Goal: Task Accomplishment & Management: Use online tool/utility

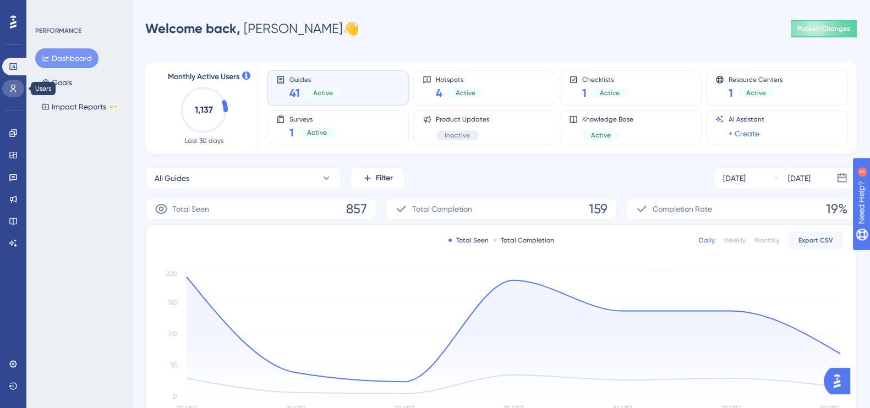
click at [18, 93] on link at bounding box center [13, 89] width 22 height 18
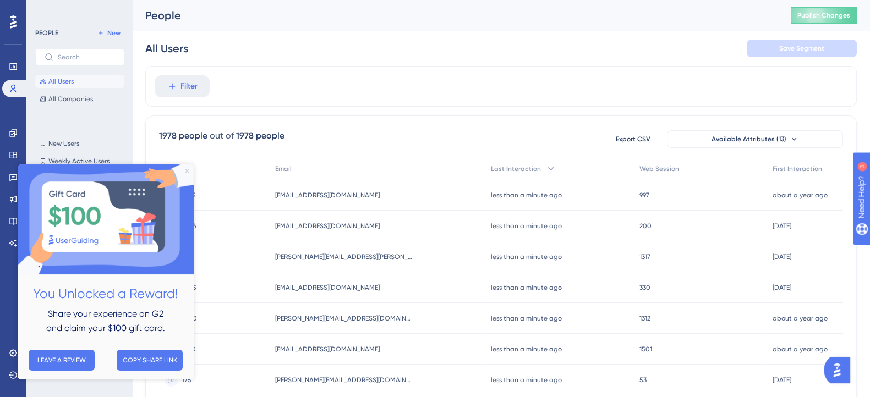
click at [185, 171] on icon "Close Preview" at bounding box center [187, 171] width 4 height 4
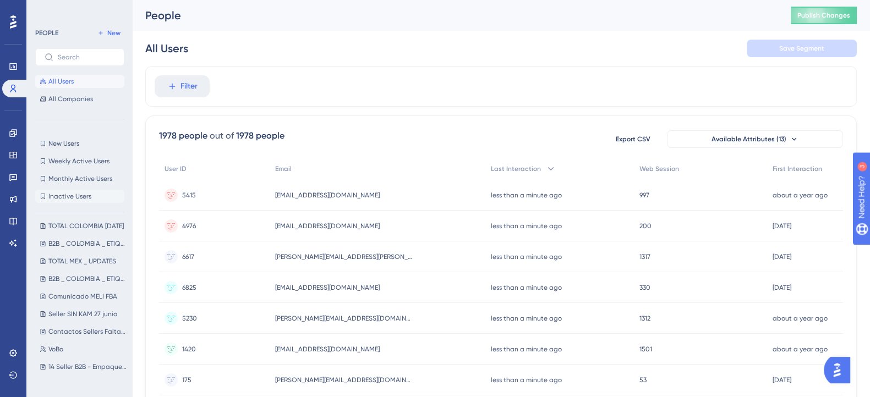
scroll to position [300, 0]
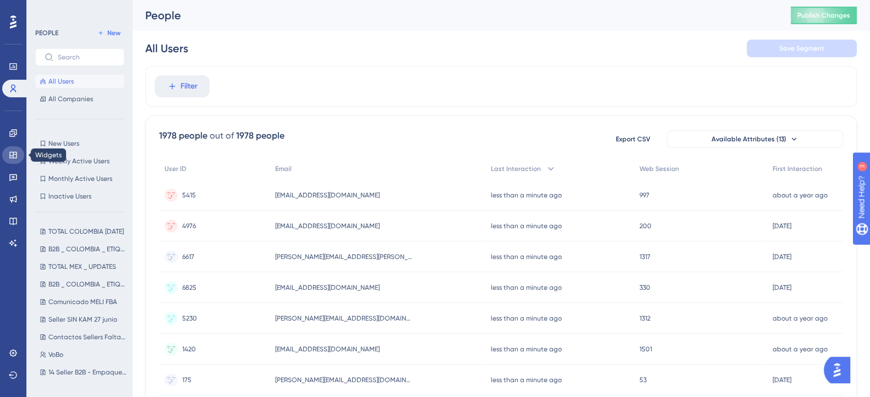
click at [12, 157] on icon at bounding box center [13, 155] width 9 height 9
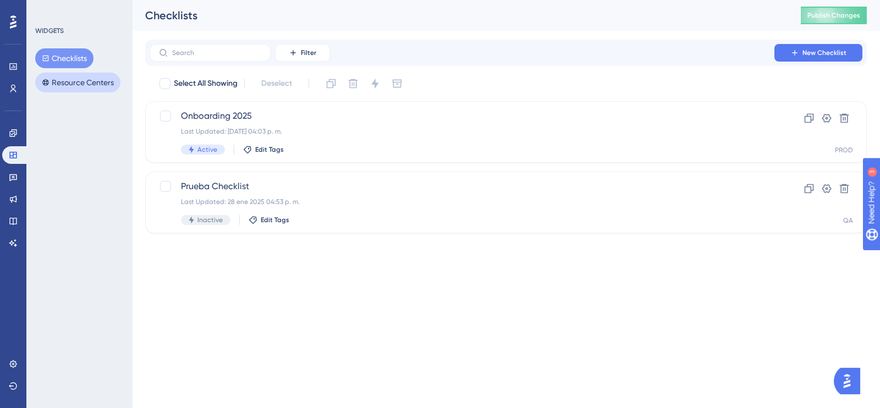
click at [54, 78] on button "Resource Centers" at bounding box center [77, 83] width 85 height 20
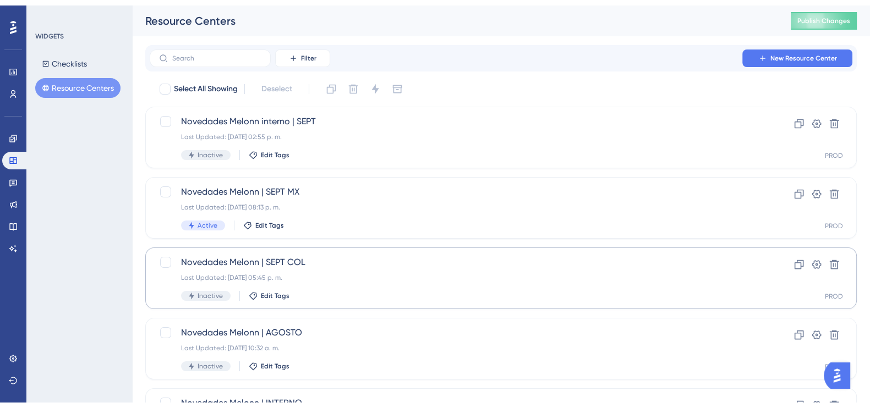
scroll to position [283, 0]
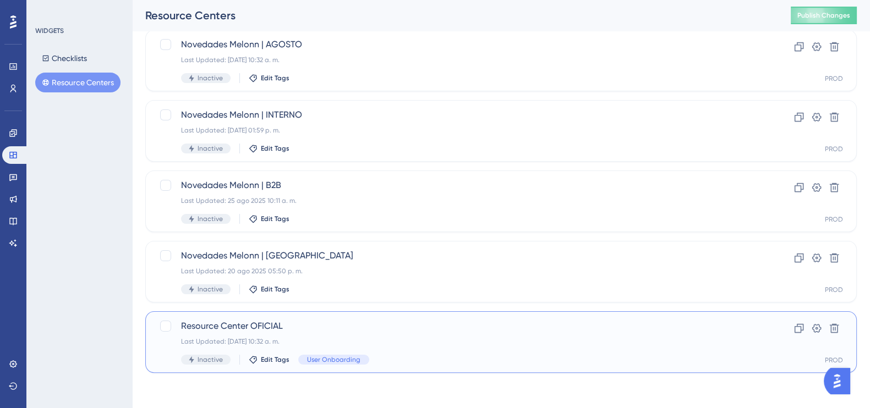
click at [205, 325] on span "Resource Center OFICIAL" at bounding box center [457, 326] width 552 height 13
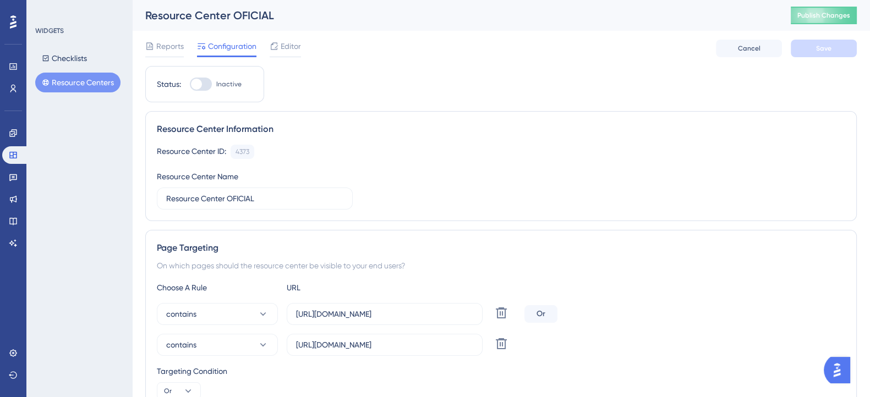
click at [199, 86] on div at bounding box center [196, 84] width 11 height 11
click at [190, 85] on input "Inactive" at bounding box center [189, 84] width 1 height 1
checkbox input "true"
click at [836, 53] on button "Save" at bounding box center [823, 49] width 66 height 18
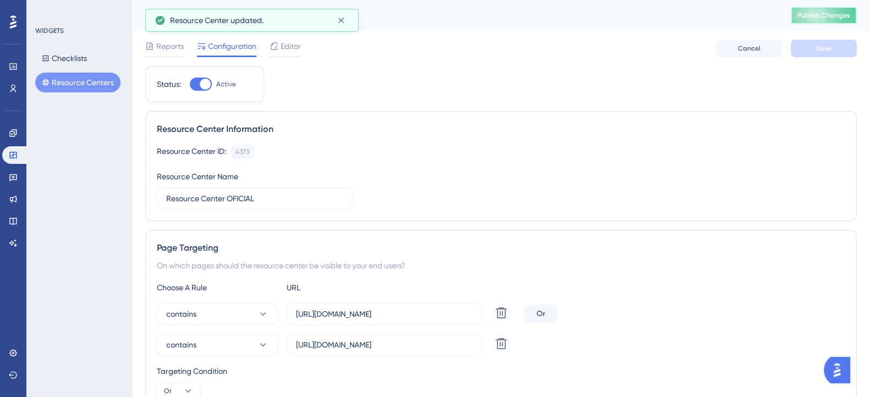
click at [833, 18] on span "Publish Changes" at bounding box center [823, 15] width 53 height 9
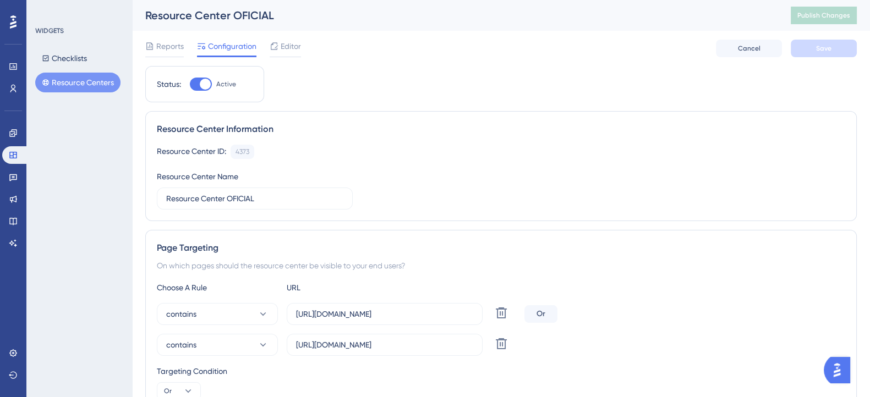
click at [96, 166] on div "WIDGETS Checklists Resource Centers" at bounding box center [79, 198] width 106 height 397
click at [74, 79] on button "Resource Centers" at bounding box center [77, 83] width 85 height 20
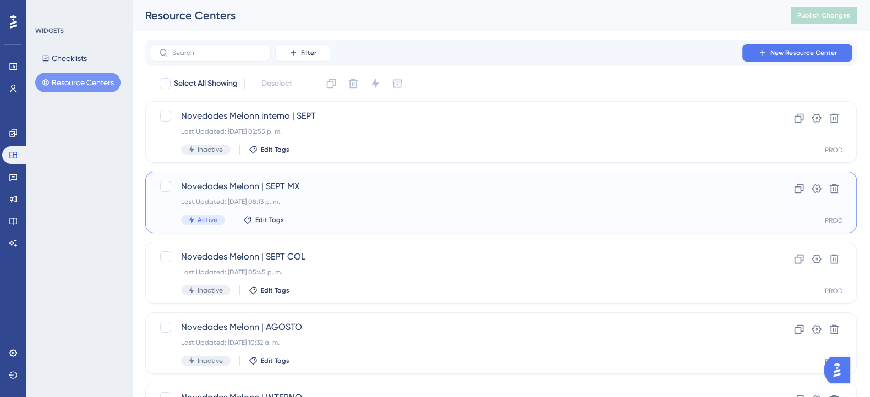
click at [344, 194] on div "Novedades Melonn | SEPT MX Last Updated: [DATE] 08:13 p. m. Active Edit Tags" at bounding box center [457, 202] width 552 height 45
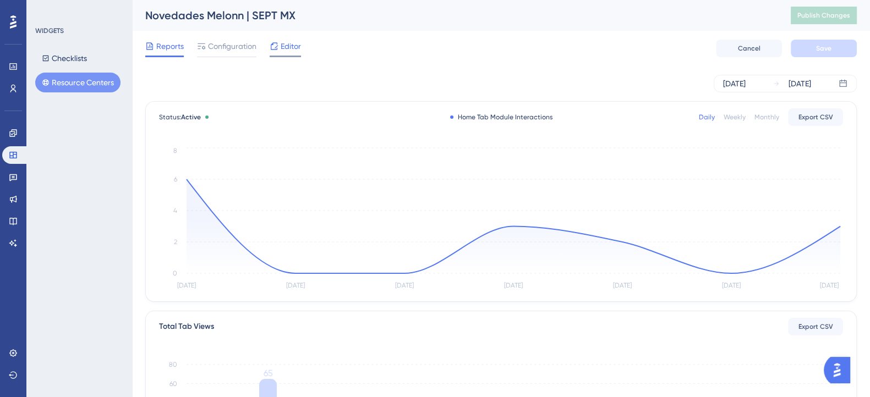
click at [290, 50] on span "Editor" at bounding box center [290, 46] width 20 height 13
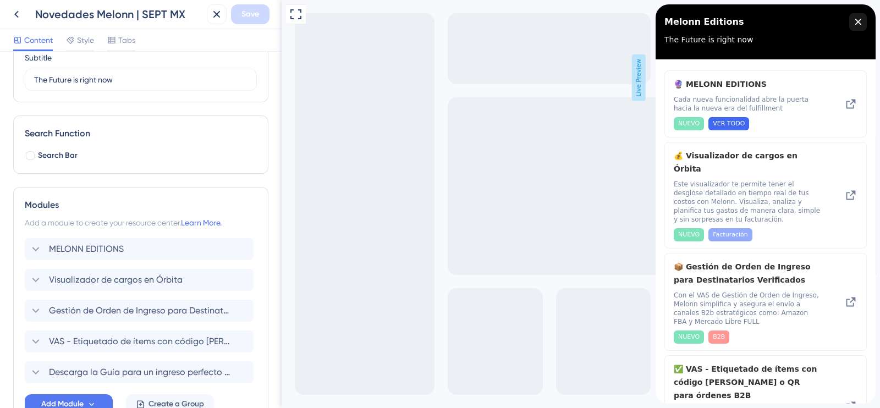
scroll to position [173, 0]
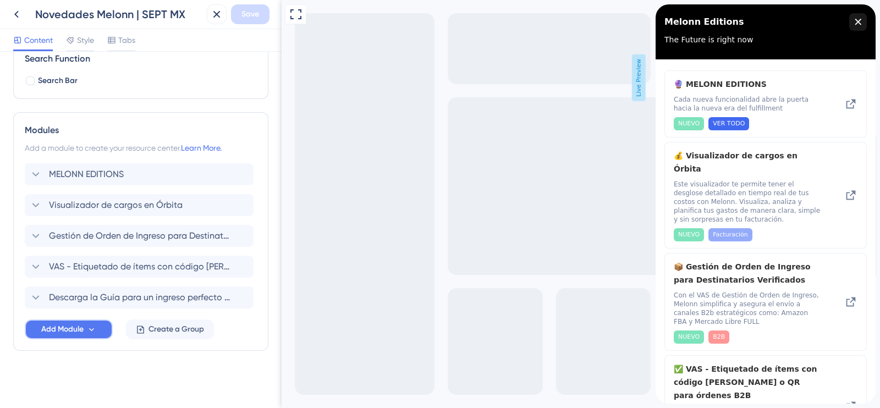
click at [94, 339] on button "Add Module" at bounding box center [69, 330] width 88 height 20
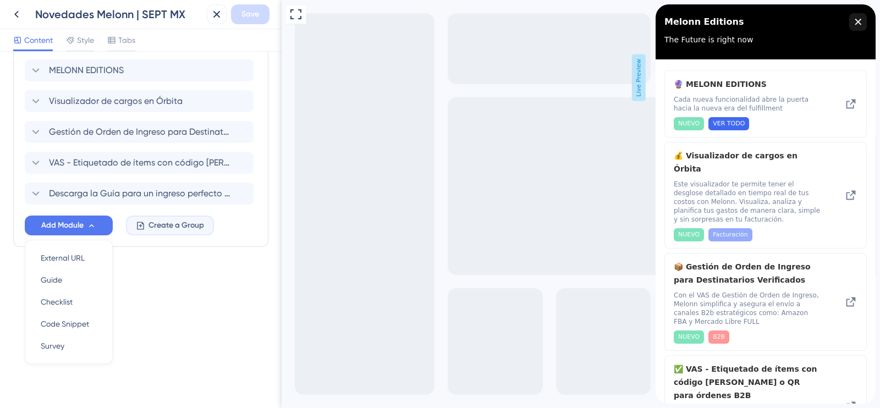
click at [165, 234] on button "Create a Group" at bounding box center [170, 226] width 88 height 20
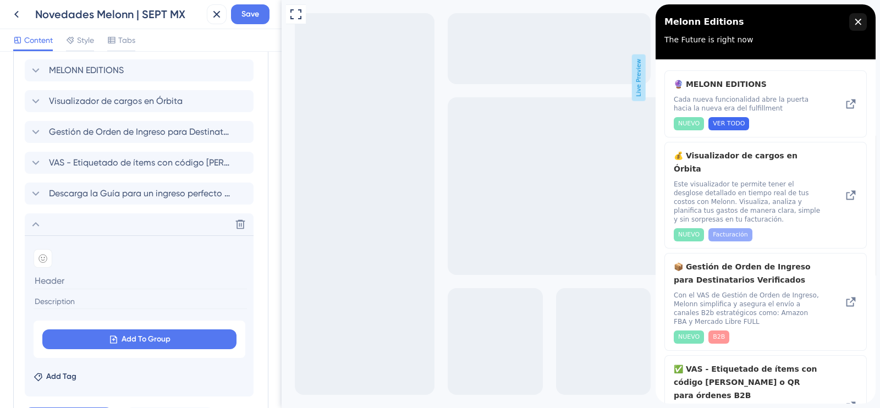
click at [97, 290] on section "Add emoji" at bounding box center [139, 278] width 211 height 58
click at [87, 276] on input at bounding box center [140, 280] width 213 height 17
paste input "N"
click at [37, 279] on input "Necesitas Ayuda?" at bounding box center [140, 280] width 213 height 17
type input "¿Necesitas Ayuda?"
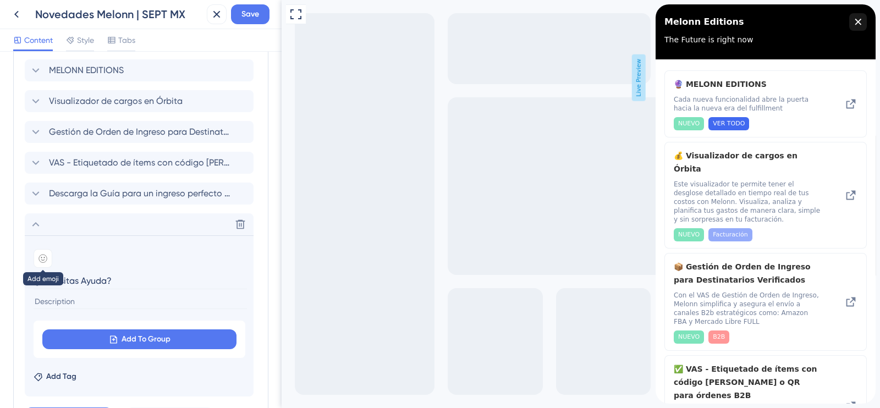
click at [43, 262] on div at bounding box center [43, 258] width 19 height 19
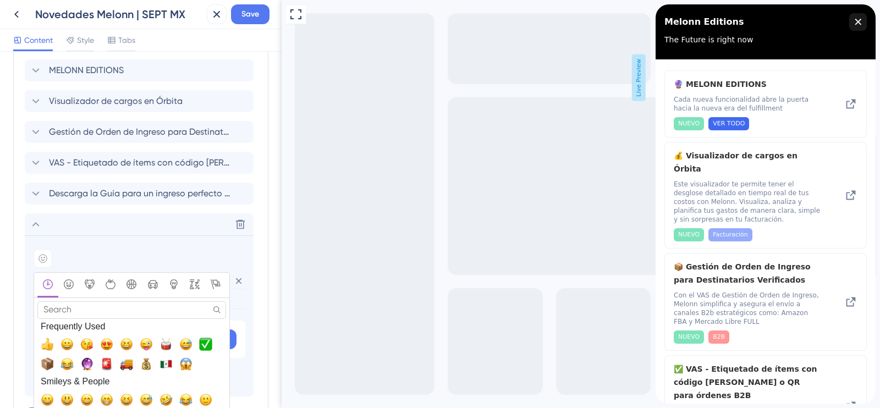
click at [59, 309] on input "Search" at bounding box center [131, 309] width 189 height 17
type input "r"
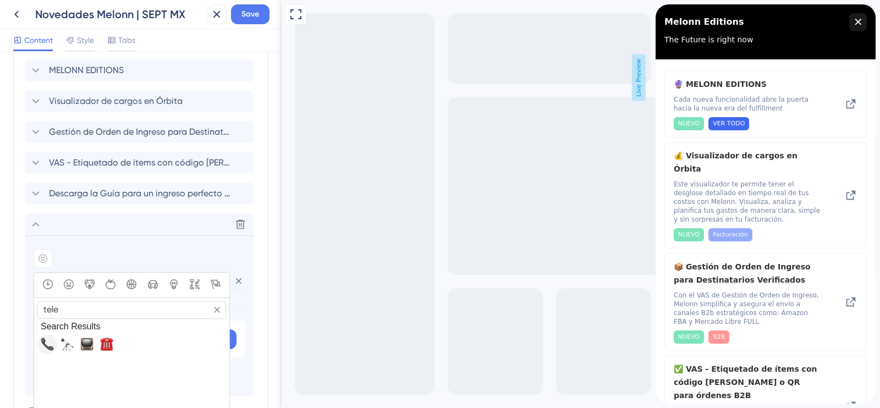
type input "tele"
click at [45, 335] on button "📞, telephone_receiver" at bounding box center [47, 344] width 20 height 20
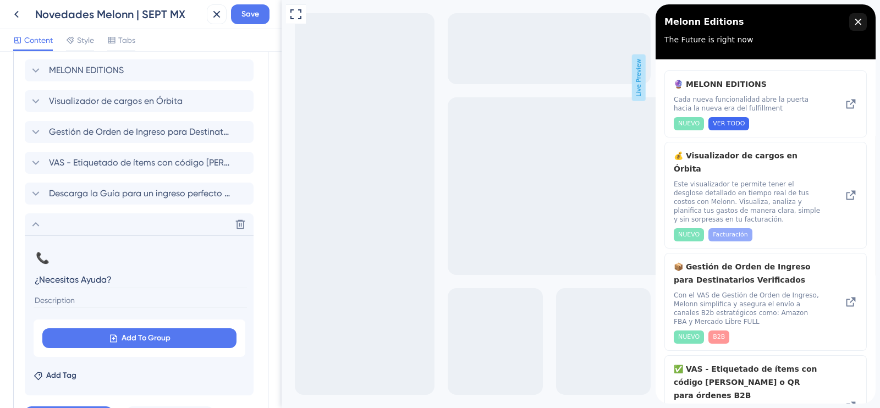
click at [65, 301] on input at bounding box center [140, 300] width 213 height 15
type input "C"
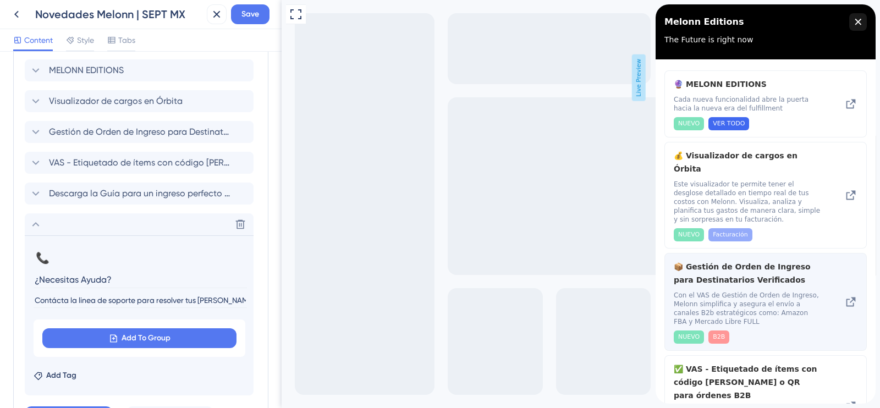
type input "Contácta la linea de soporte para resolver tus [PERSON_NAME]."
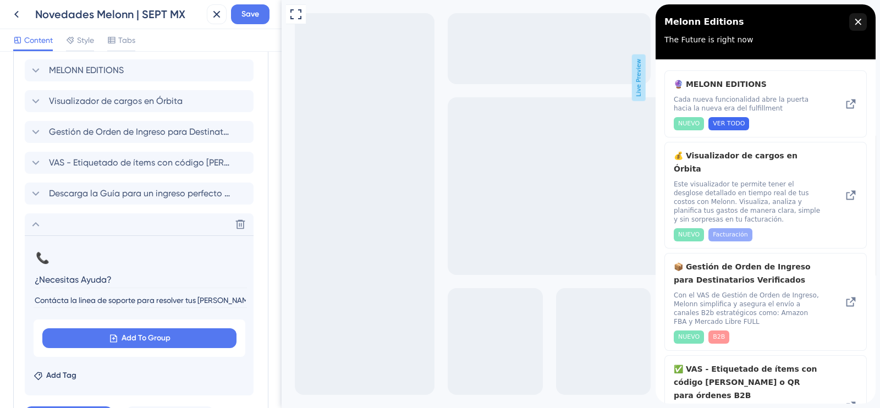
click at [0, 328] on div "Resource Center Header Title Melonn Editions 13 Melonn Editions Subtitle The Fu…" at bounding box center [141, 230] width 282 height 356
click at [85, 339] on button "Add To Group" at bounding box center [139, 338] width 194 height 20
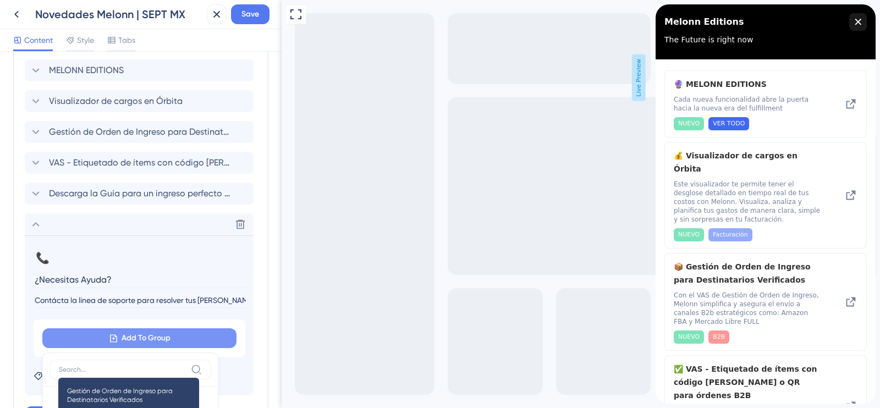
scroll to position [363, 0]
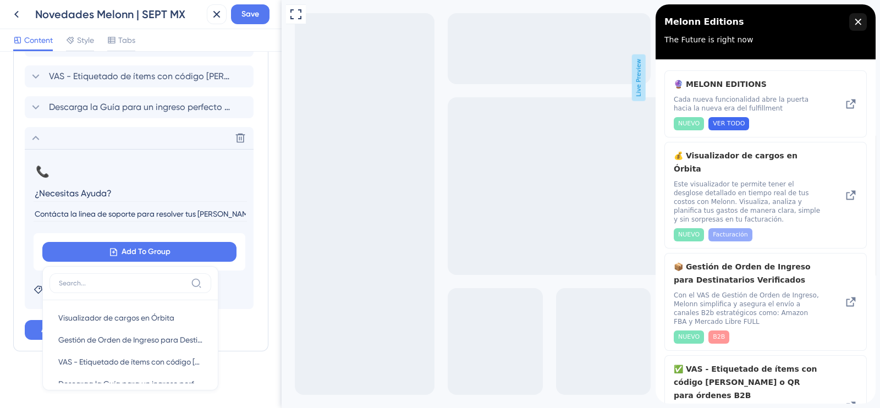
click at [148, 281] on input at bounding box center [123, 283] width 128 height 9
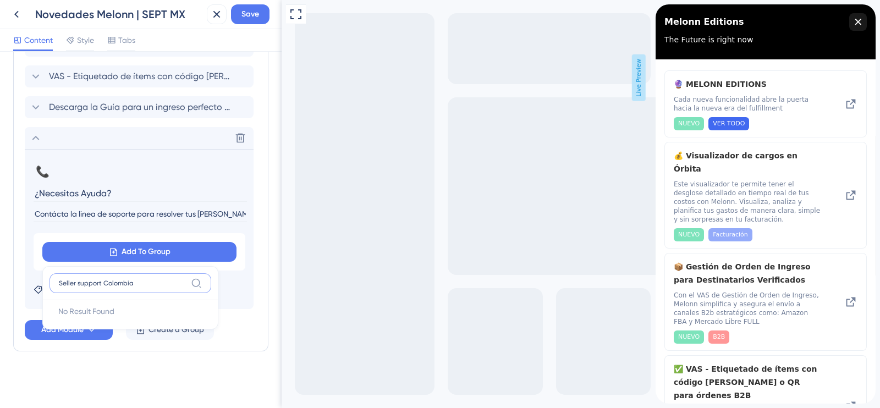
click at [78, 283] on input "Seller support Colombia" at bounding box center [123, 283] width 128 height 9
type input "Seller Support [GEOGRAPHIC_DATA]"
click at [119, 348] on div "Modules Add a module to create your resource center. Learn More. MELONN EDITION…" at bounding box center [140, 137] width 255 height 430
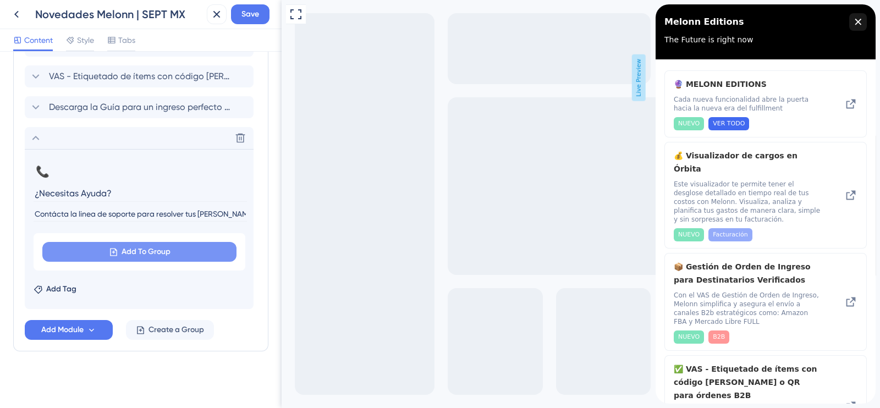
click at [102, 251] on button "Add To Group" at bounding box center [139, 252] width 194 height 20
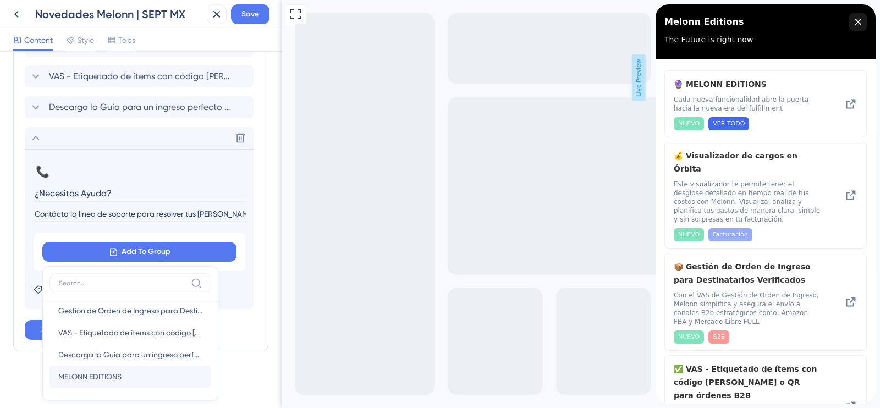
scroll to position [0, 0]
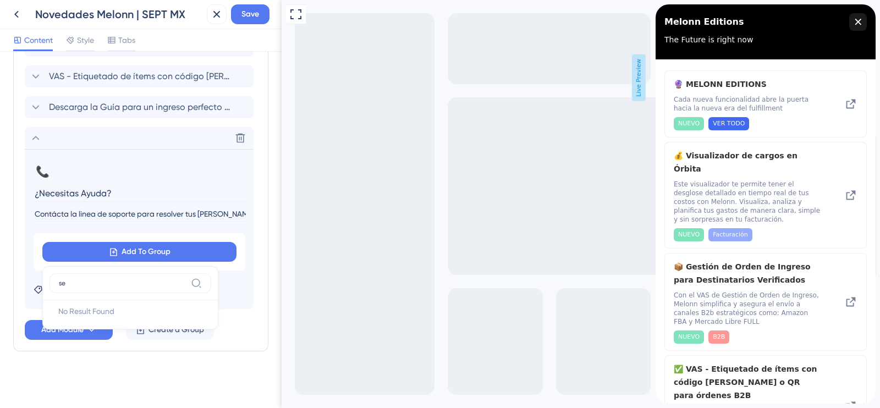
type input "s"
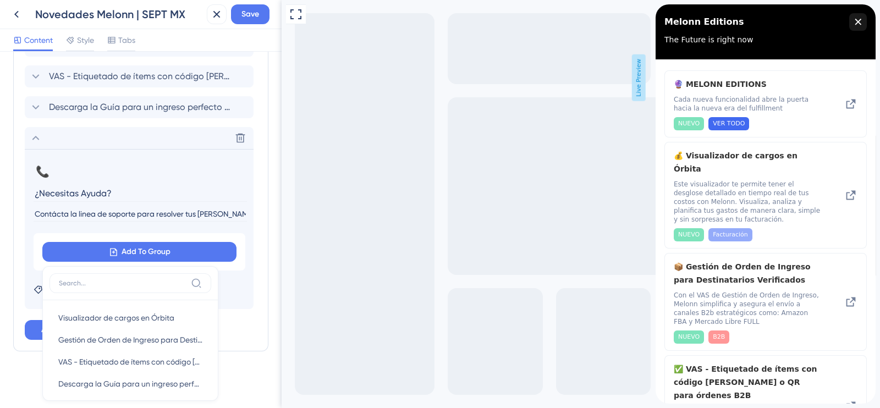
click at [1, 328] on div "Resource Center Header Title Melonn Editions 13 Melonn Editions Subtitle The Fu…" at bounding box center [141, 230] width 282 height 356
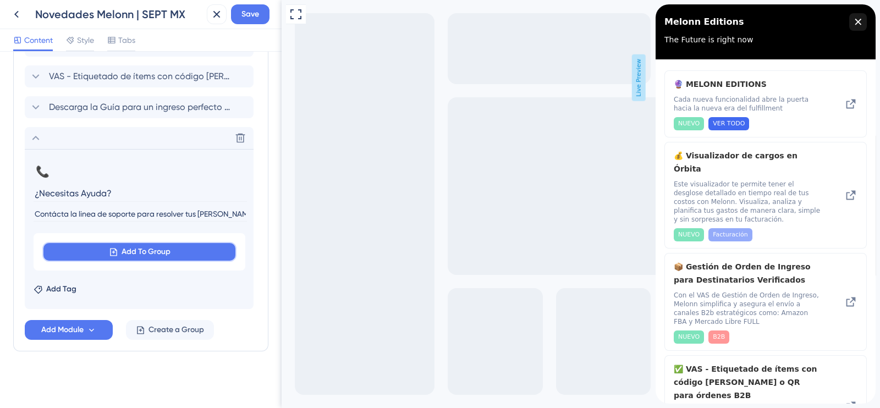
click at [110, 253] on icon at bounding box center [113, 252] width 7 height 8
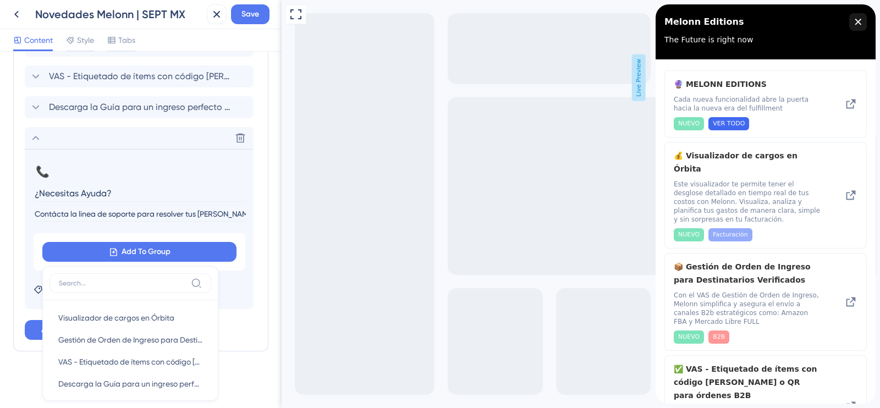
click at [8, 266] on div "Resource Center Header Title Melonn Editions 13 Melonn Editions Subtitle The Fu…" at bounding box center [141, 230] width 282 height 356
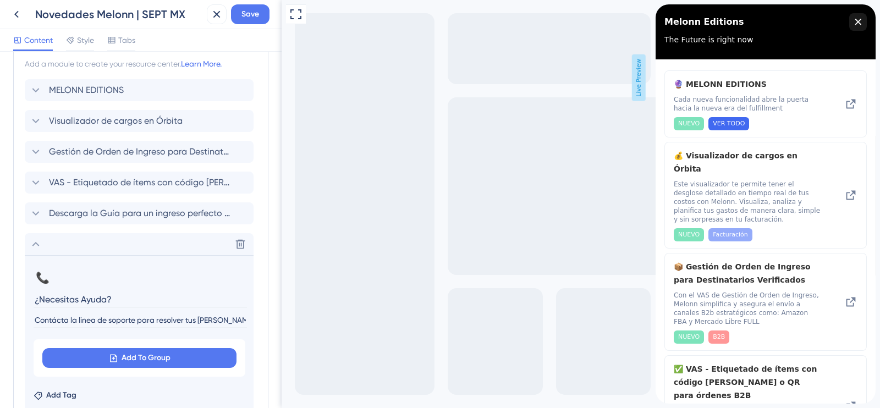
scroll to position [225, 0]
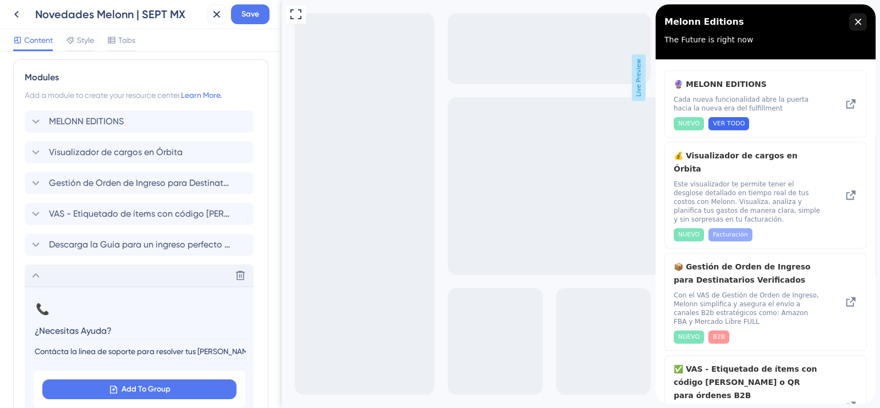
click at [30, 274] on icon at bounding box center [35, 275] width 13 height 13
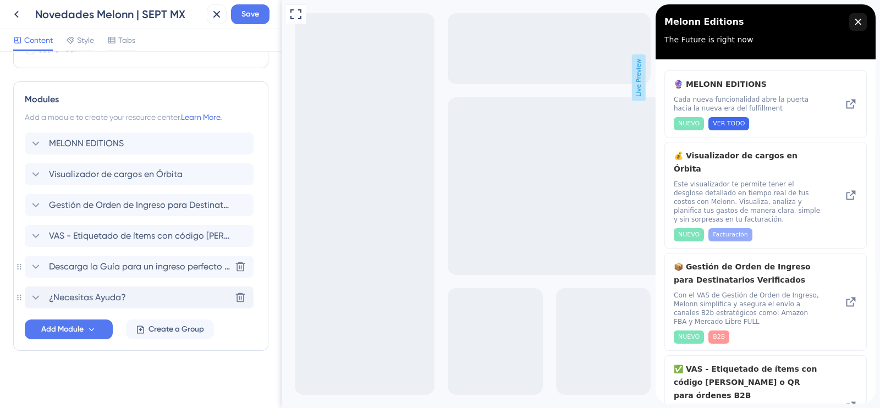
scroll to position [203, 0]
click at [85, 331] on button "Add Module" at bounding box center [69, 330] width 88 height 20
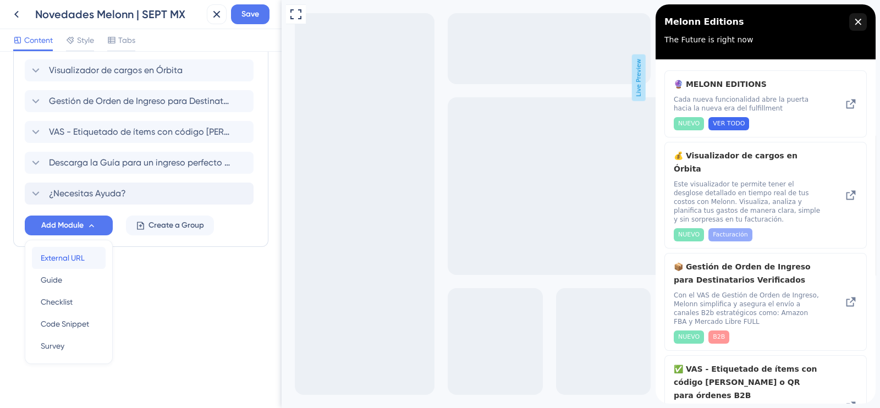
click at [74, 254] on span "External URL" at bounding box center [63, 257] width 44 height 13
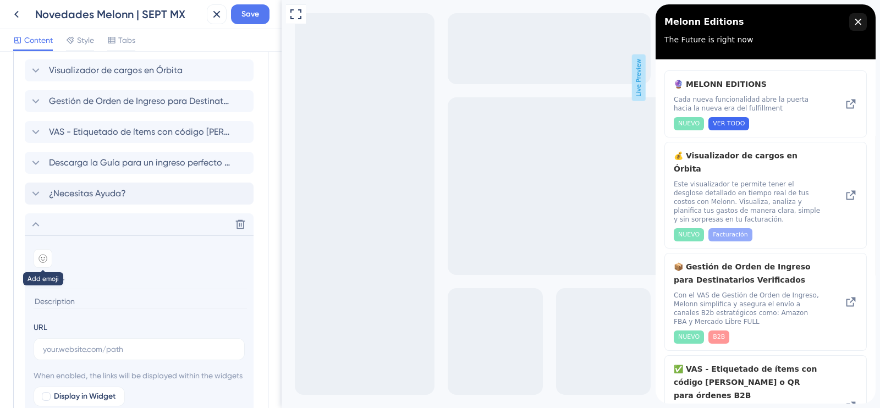
click at [43, 252] on div at bounding box center [43, 258] width 19 height 19
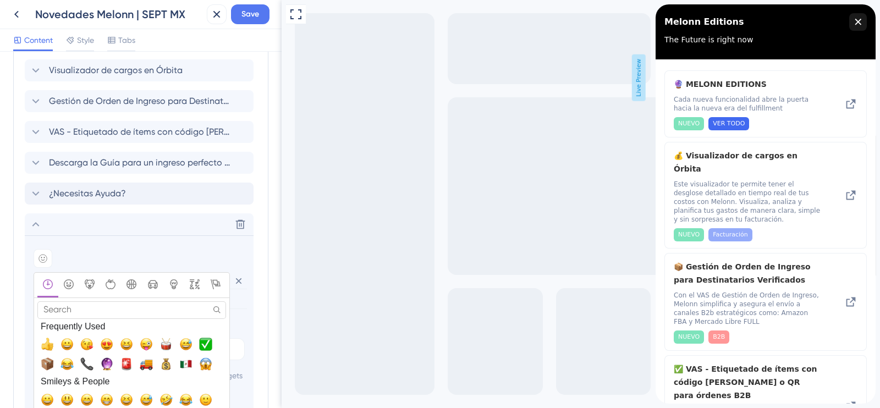
click at [72, 304] on input "Search" at bounding box center [131, 309] width 189 height 17
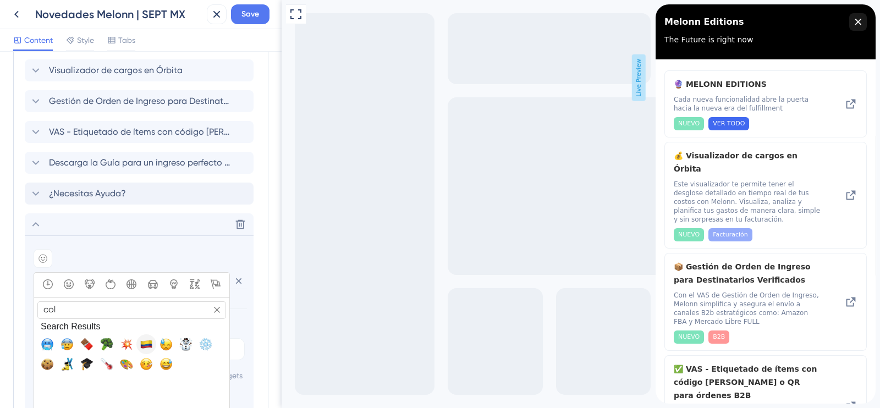
type input "col"
click at [146, 338] on span "🇨🇴, flag-co" at bounding box center [146, 344] width 13 height 13
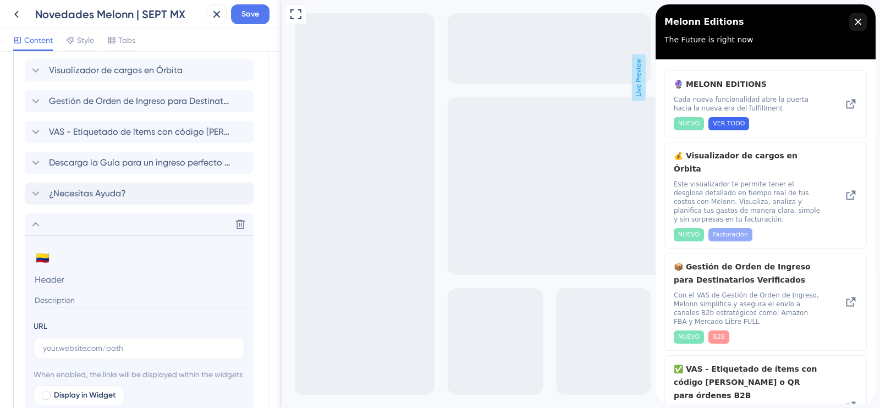
click at [66, 280] on input at bounding box center [140, 279] width 213 height 17
type input "Línea de atención [GEOGRAPHIC_DATA]"
click at [83, 350] on input "text" at bounding box center [139, 348] width 192 height 12
paste input "[URL][DOMAIN_NAME][PHONE_NUMBER]"
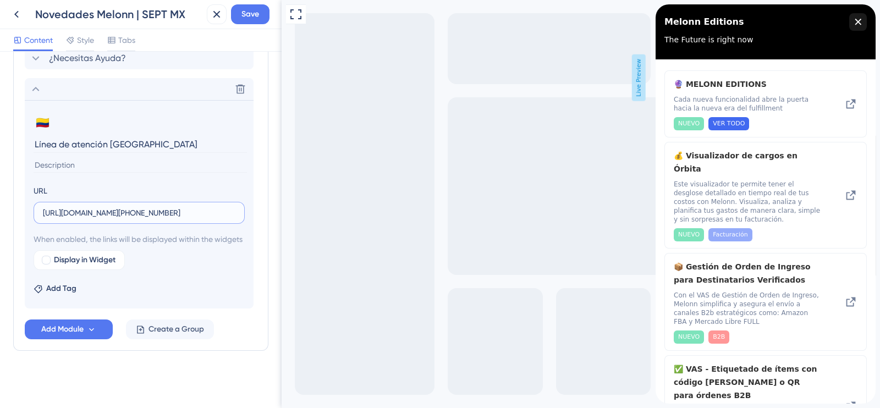
scroll to position [456, 0]
type input "[URL][DOMAIN_NAME][PHONE_NUMBER]"
click at [44, 258] on div at bounding box center [46, 260] width 9 height 9
drag, startPoint x: 415, startPoint y: 196, endPoint x: 329, endPoint y: 210, distance: 86.8
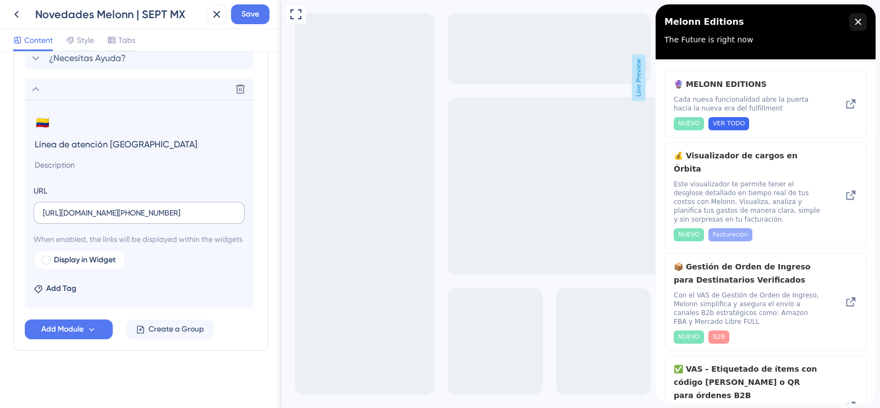
scroll to position [0, 0]
click at [163, 207] on label "[URL][DOMAIN_NAME][PHONE_NUMBER]" at bounding box center [139, 213] width 211 height 22
click at [163, 207] on input "[URL][DOMAIN_NAME][PHONE_NUMBER]" at bounding box center [139, 213] width 192 height 12
drag, startPoint x: 163, startPoint y: 207, endPoint x: 271, endPoint y: 206, distance: 108.3
click at [271, 206] on div "Resource Center Header Title Melonn Editions 13 Melonn Editions Subtitle The Fu…" at bounding box center [141, 230] width 282 height 356
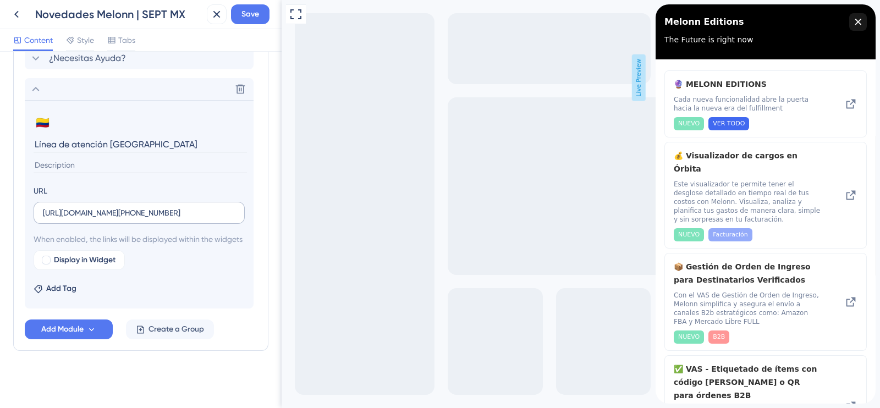
click at [236, 202] on label "[URL][DOMAIN_NAME][PHONE_NUMBER]" at bounding box center [139, 213] width 211 height 22
click at [235, 207] on input "[URL][DOMAIN_NAME][PHONE_NUMBER]" at bounding box center [139, 213] width 192 height 12
click at [223, 207] on input "[URL][DOMAIN_NAME][PHONE_NUMBER]" at bounding box center [139, 213] width 192 height 12
click at [38, 290] on icon at bounding box center [38, 288] width 9 height 9
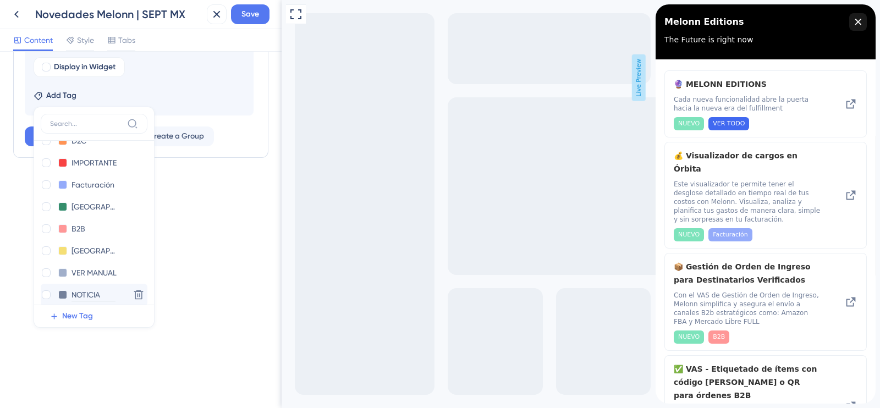
scroll to position [68, 0]
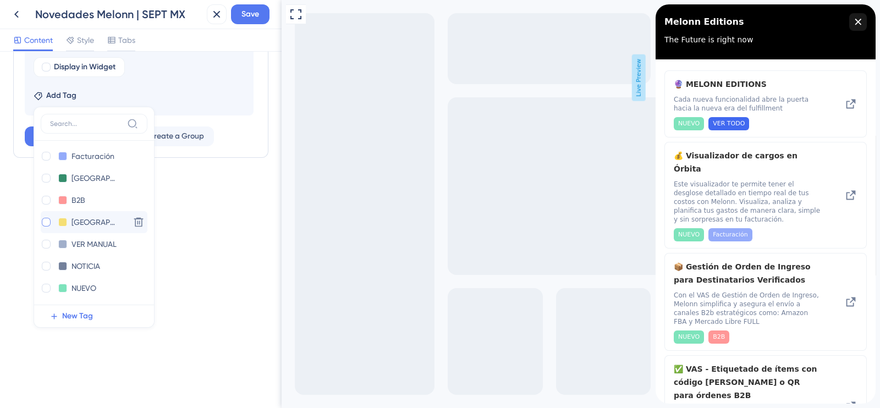
click at [51, 228] on div at bounding box center [46, 222] width 11 height 11
checkbox input "true"
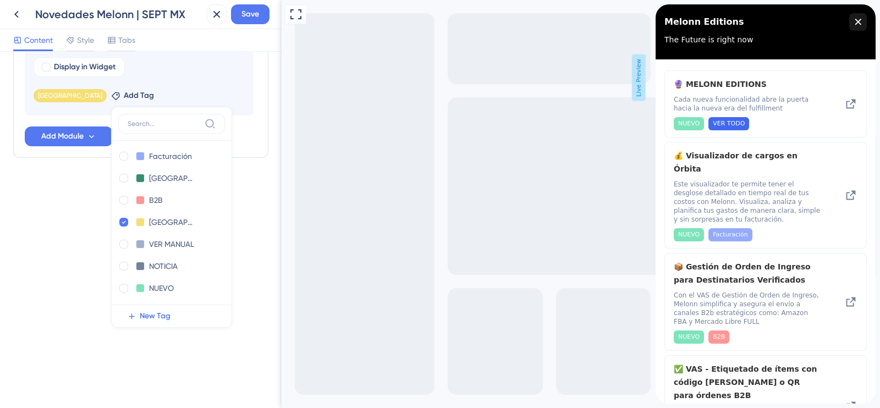
click at [49, 238] on div "Resource Center Header Title Melonn Editions 13 Melonn Editions Subtitle The Fu…" at bounding box center [141, 230] width 282 height 356
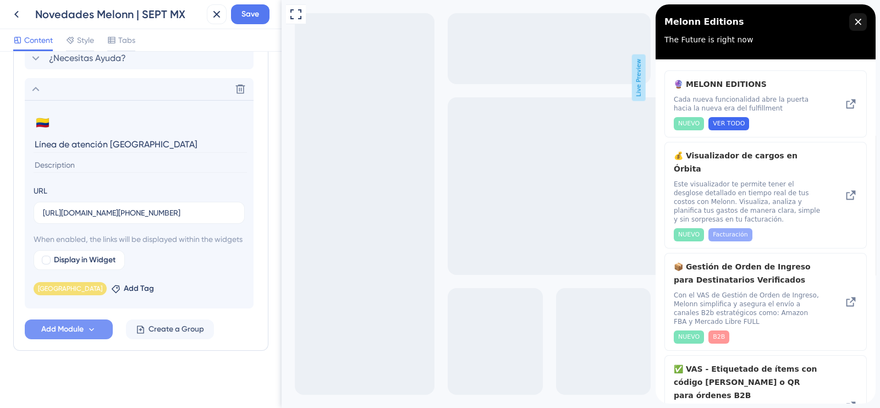
click at [63, 327] on span "Add Module" at bounding box center [62, 329] width 42 height 13
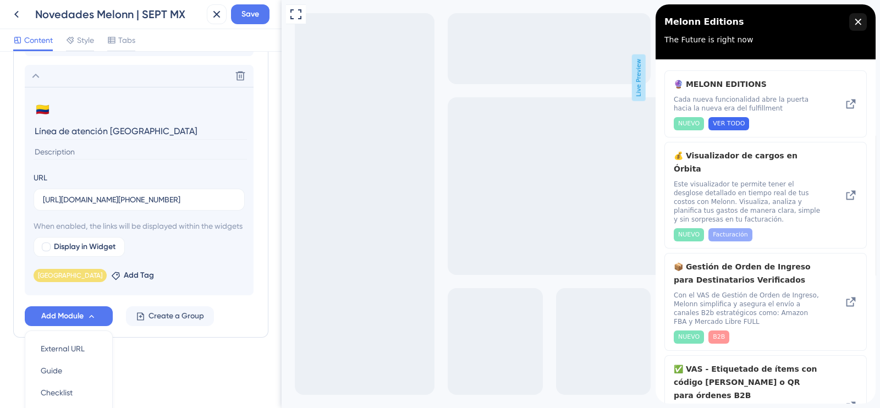
scroll to position [559, 0]
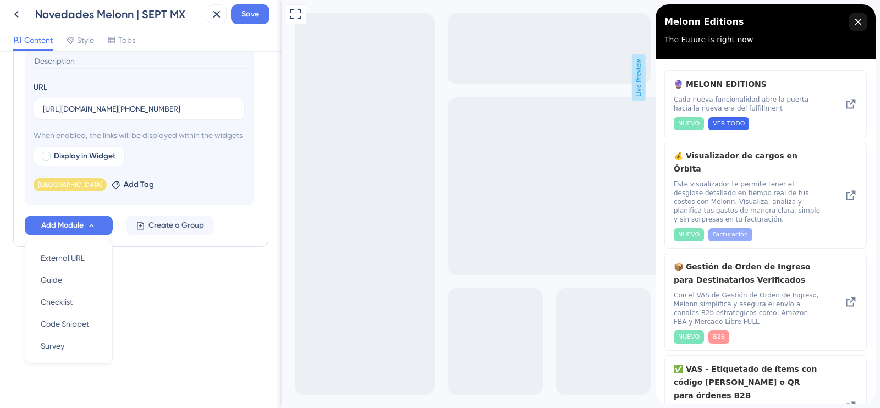
click at [164, 321] on div "Resource Center Header Title Melonn Editions 13 Melonn Editions Subtitle The Fu…" at bounding box center [141, 230] width 282 height 356
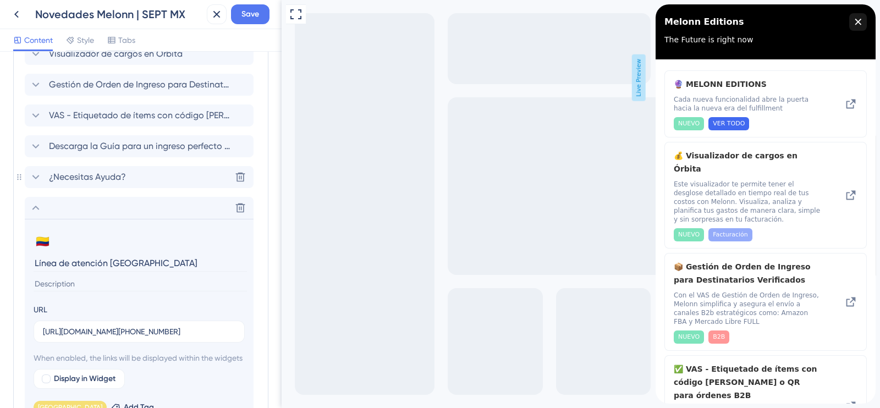
scroll to position [412, 0]
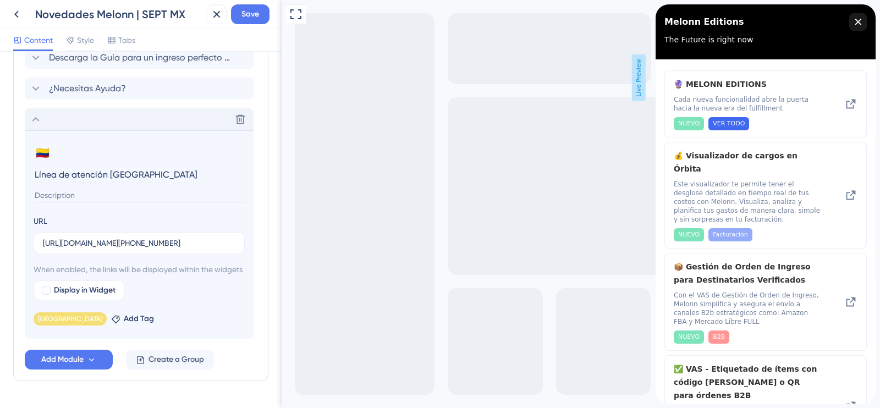
click at [30, 116] on icon at bounding box center [35, 119] width 13 height 13
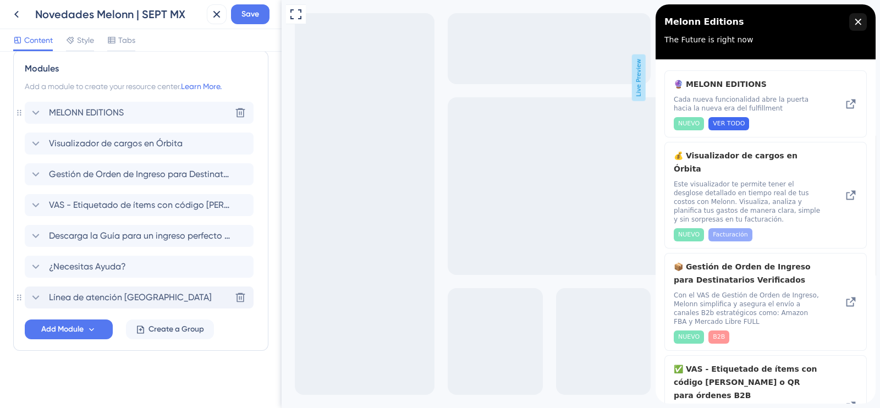
scroll to position [234, 0]
click at [97, 261] on span "¿Necesitas Ayuda?" at bounding box center [87, 267] width 77 height 13
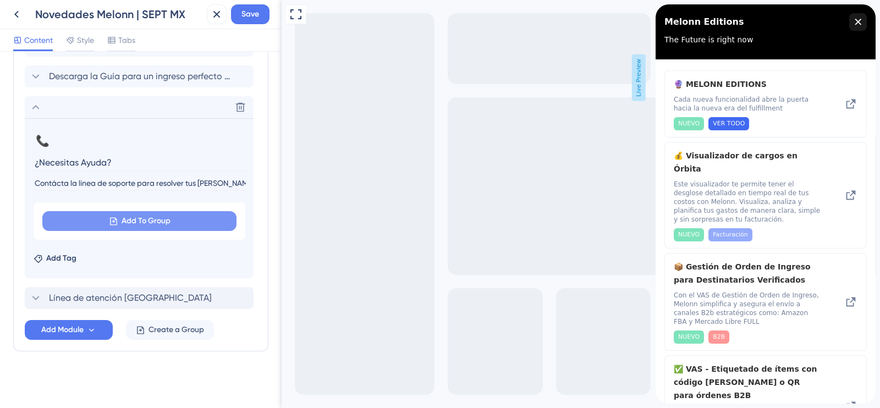
click at [109, 221] on icon at bounding box center [113, 221] width 9 height 9
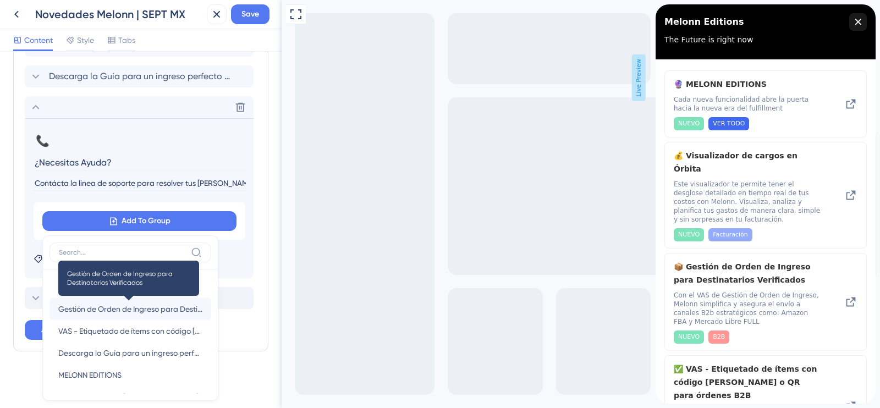
scroll to position [20, 0]
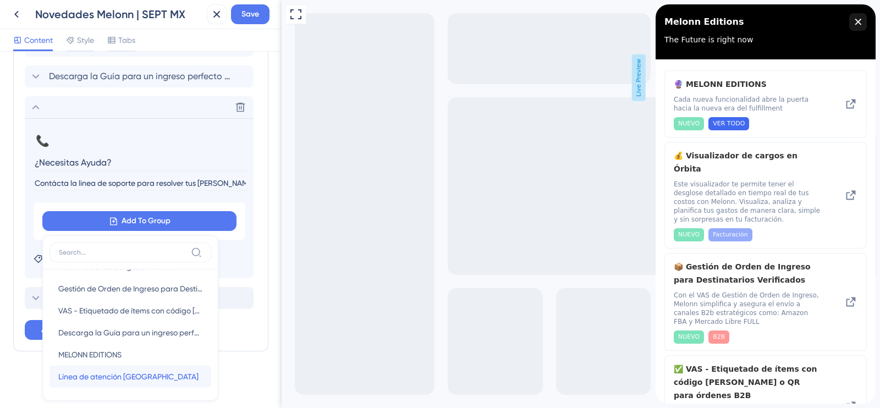
click at [118, 378] on span "Línea de atención [GEOGRAPHIC_DATA]" at bounding box center [128, 376] width 140 height 13
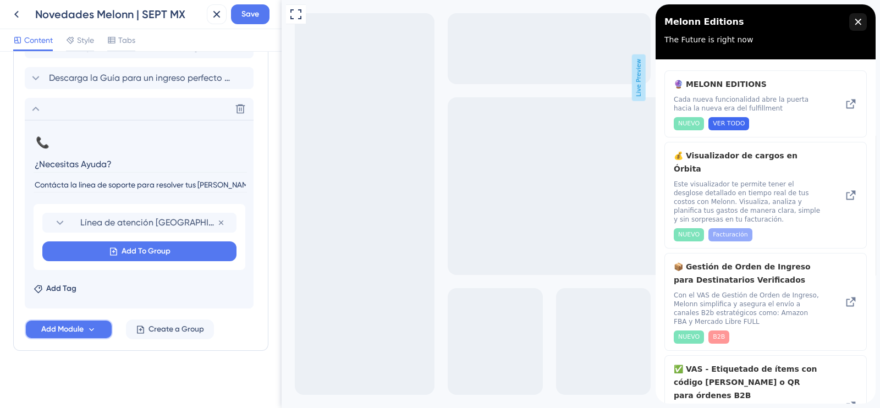
click at [58, 332] on span "Add Module" at bounding box center [62, 329] width 42 height 13
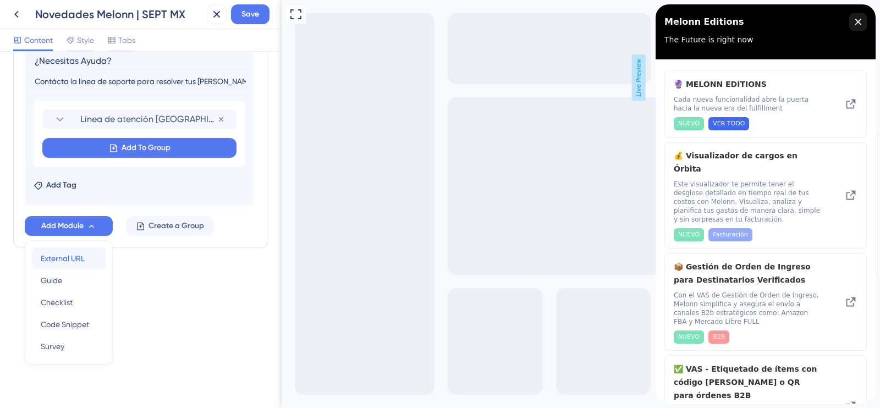
click at [53, 261] on span "External URL" at bounding box center [63, 258] width 44 height 13
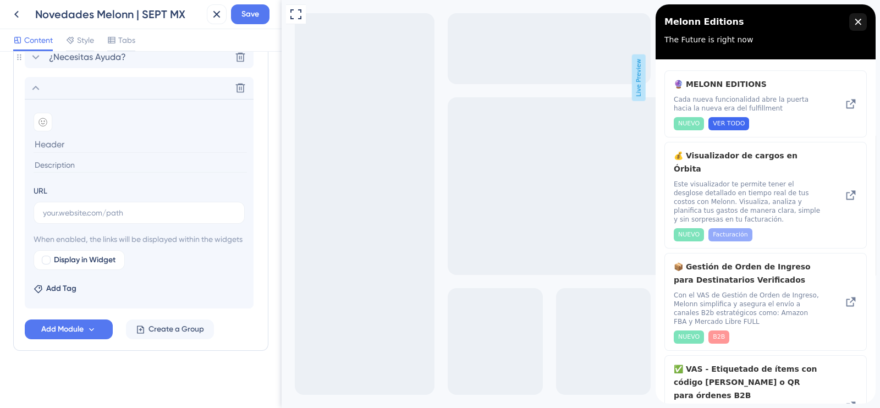
scroll to position [456, 0]
click at [43, 118] on icon at bounding box center [42, 122] width 9 height 9
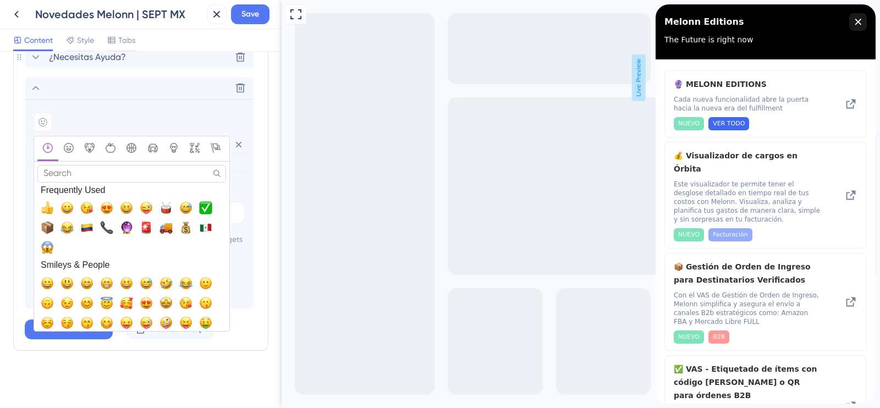
click at [68, 165] on input "Search" at bounding box center [131, 173] width 189 height 17
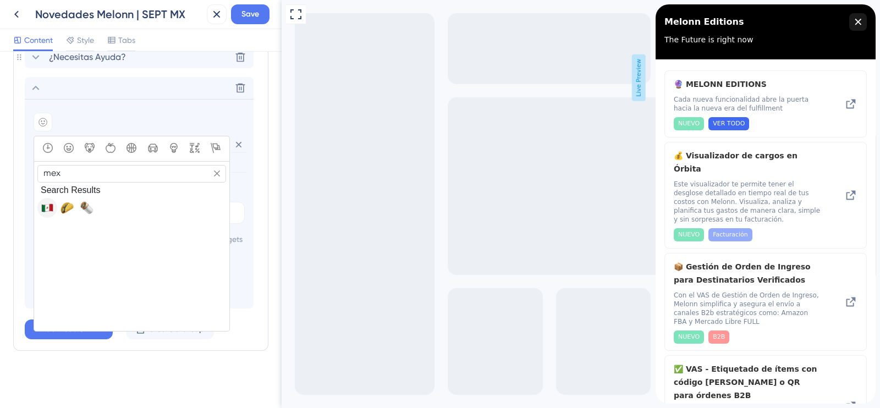
type input "mex"
click at [45, 201] on span "🇲🇽, flag-mx" at bounding box center [47, 207] width 13 height 13
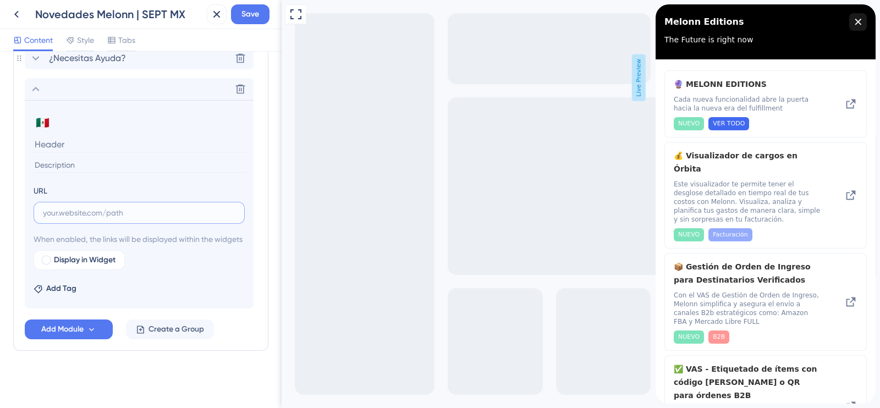
click at [51, 207] on input "text" at bounding box center [139, 213] width 192 height 12
type input "L"
drag, startPoint x: 96, startPoint y: 198, endPoint x: 0, endPoint y: 191, distance: 96.5
click at [0, 191] on div "Resource Center Header Title Melonn Editions 13 Melonn Editions Subtitle The Fu…" at bounding box center [141, 230] width 282 height 356
paste input "[URL][DOMAIN_NAME][PHONE_NUMBER]"
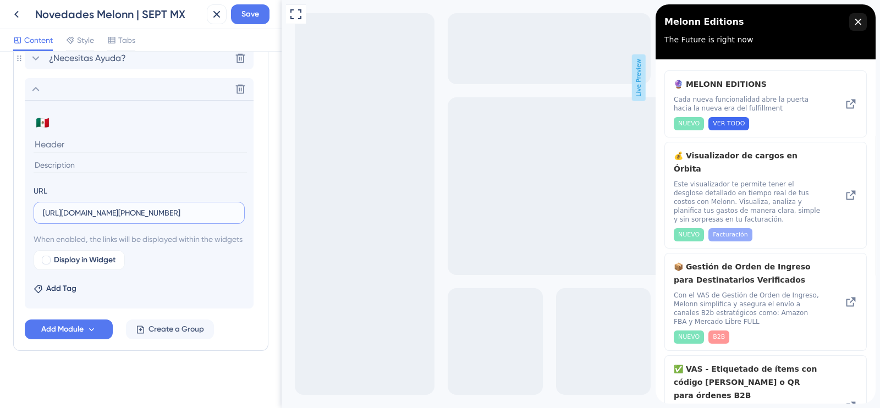
scroll to position [0, 156]
type input "[URL][DOMAIN_NAME][PHONE_NUMBER]"
click at [64, 136] on input at bounding box center [140, 144] width 213 height 17
type input "Línea de atención México"
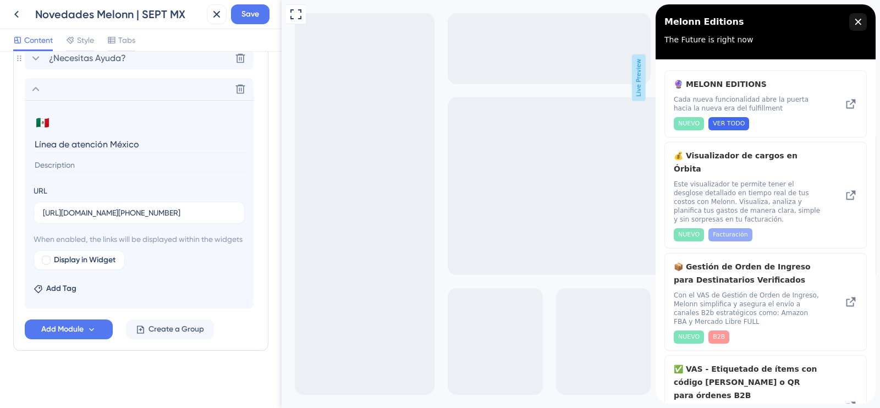
click at [93, 369] on div "Resource Center Header Title Melonn Editions 13 Melonn Editions Subtitle The Fu…" at bounding box center [140, 8] width 255 height 773
click at [172, 368] on div "Resource Center Header Title Melonn Editions 13 Melonn Editions Subtitle The Fu…" at bounding box center [140, 8] width 255 height 773
click at [77, 337] on button "Add Module" at bounding box center [69, 330] width 88 height 20
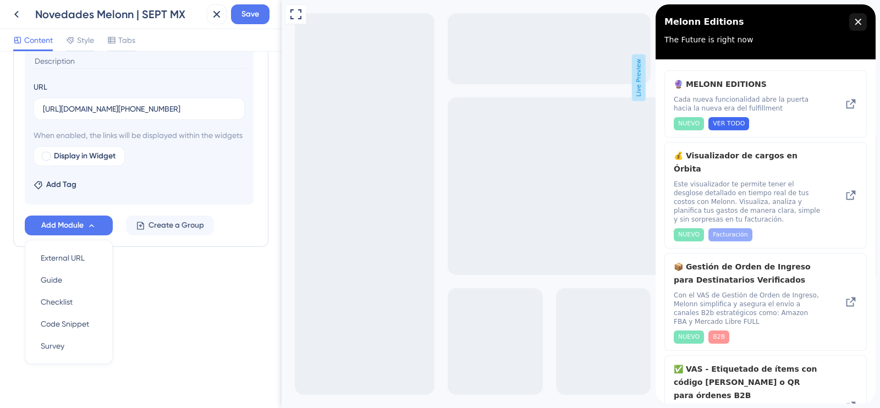
click at [181, 325] on div "Resource Center Header Title Melonn Editions 13 Melonn Editions Subtitle The Fu…" at bounding box center [141, 230] width 282 height 356
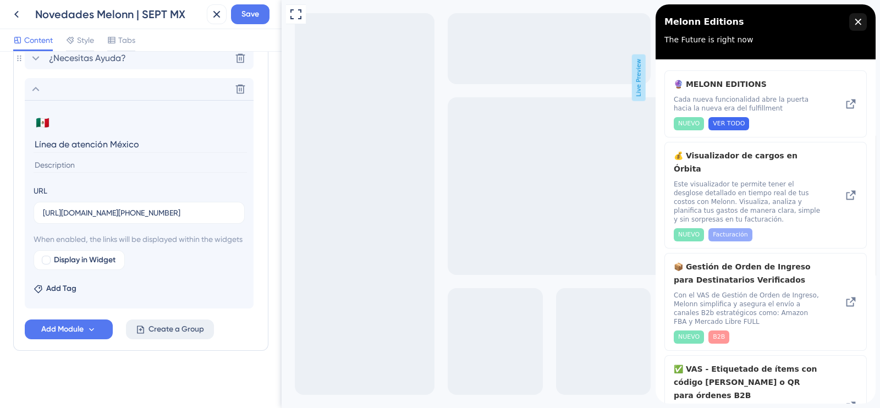
scroll to position [250, 0]
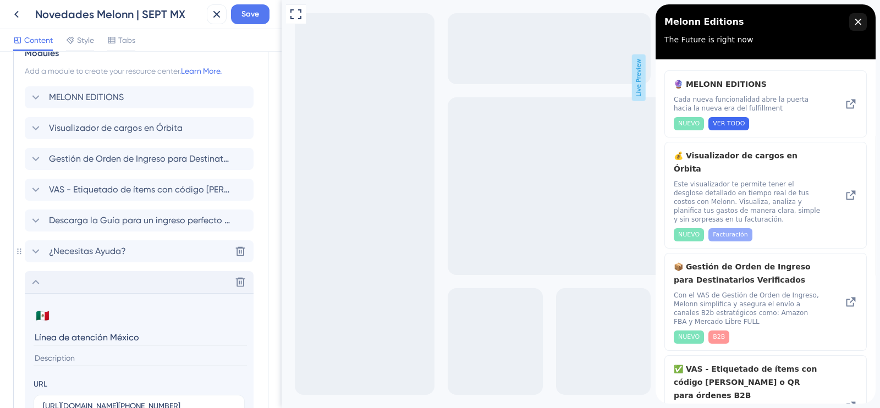
click at [33, 281] on icon at bounding box center [35, 282] width 13 height 13
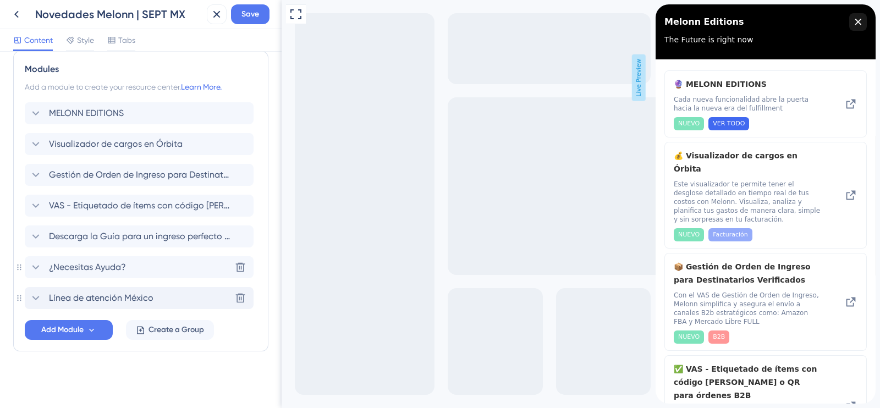
click at [115, 270] on span "¿Necesitas Ayuda?" at bounding box center [87, 267] width 77 height 13
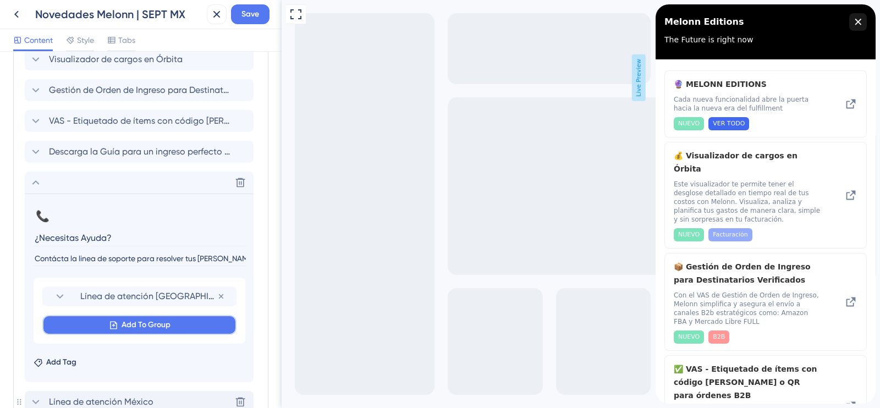
click at [154, 321] on span "Add To Group" at bounding box center [146, 324] width 49 height 13
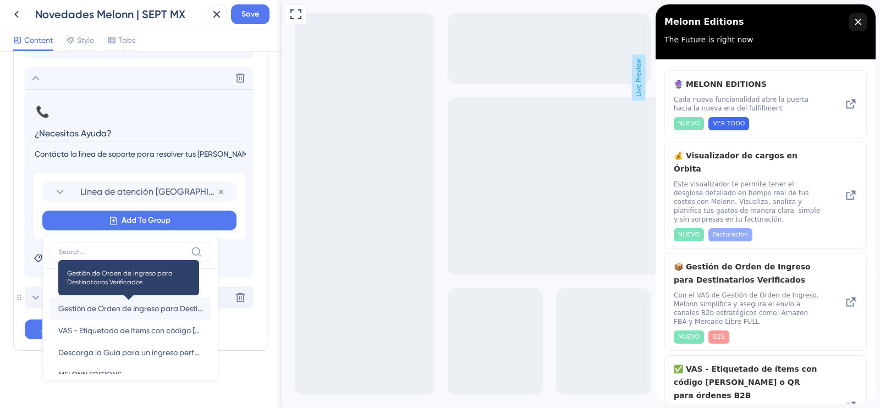
scroll to position [40, 0]
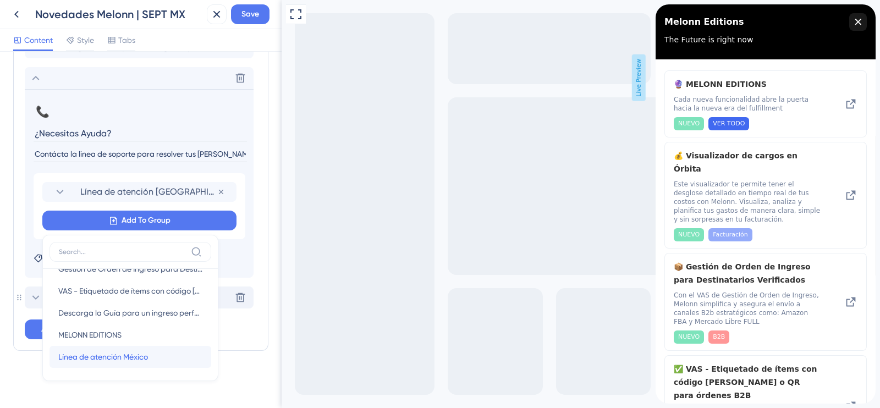
click at [141, 353] on span "Línea de atención México" at bounding box center [103, 356] width 90 height 13
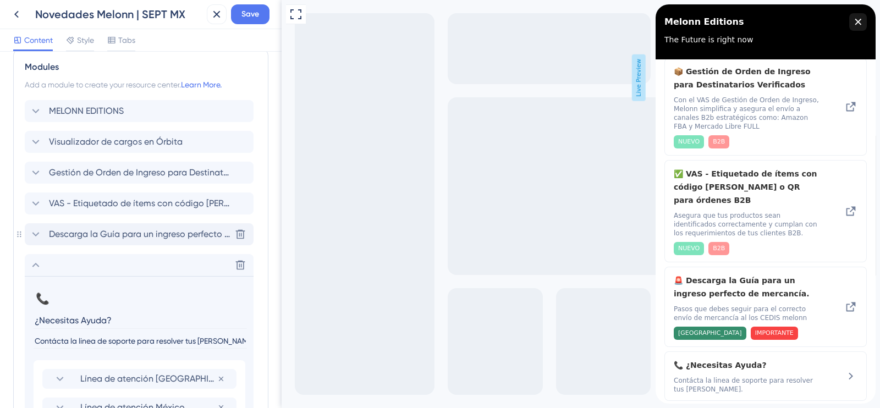
scroll to position [214, 0]
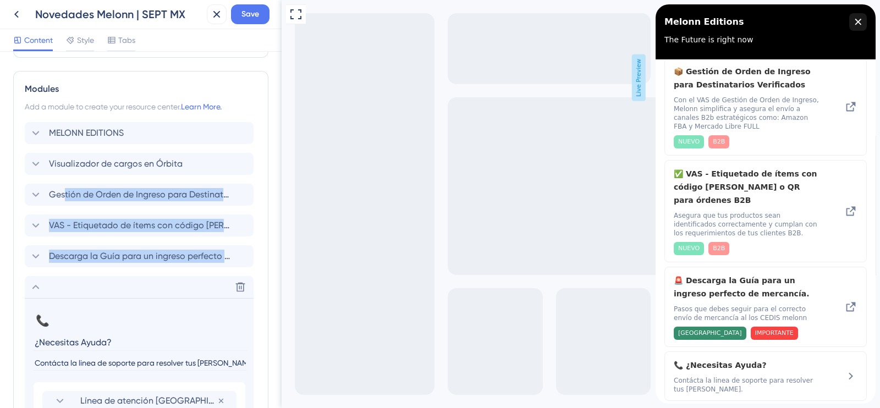
drag, startPoint x: 56, startPoint y: 290, endPoint x: 62, endPoint y: 207, distance: 83.8
click at [62, 207] on div "MELONN EDITIONS Visualizador de cargos en Órbita Gestión de Orden de Ingreso pa…" at bounding box center [141, 318] width 232 height 393
click at [36, 283] on icon at bounding box center [35, 286] width 13 height 13
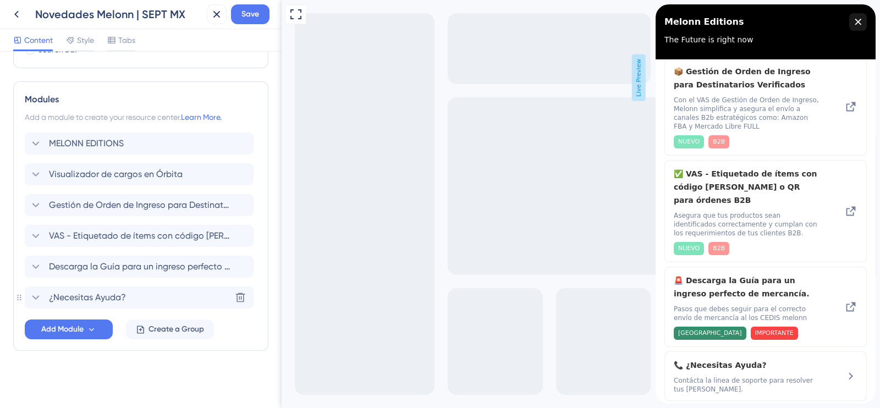
click at [48, 299] on div "¿Necesitas Ayuda?" at bounding box center [77, 297] width 97 height 13
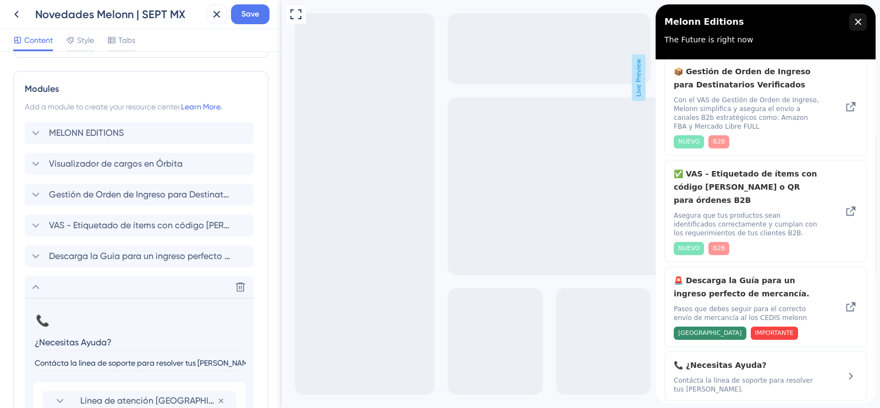
click at [36, 284] on icon at bounding box center [35, 286] width 13 height 13
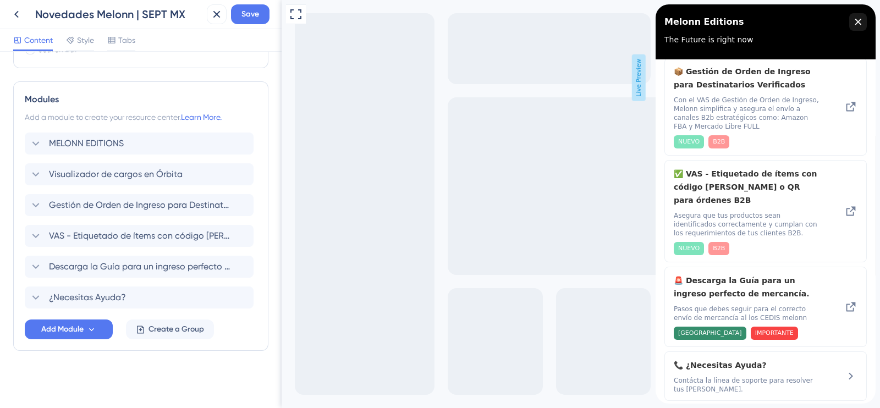
click at [19, 298] on div "Modules Add a module to create your resource center. Learn More. MELONN EDITION…" at bounding box center [140, 215] width 255 height 269
drag, startPoint x: 32, startPoint y: 298, endPoint x: 30, endPoint y: 140, distance: 158.4
click at [30, 140] on div "MELONN EDITIONS Visualizador de cargos en Órbita Gestión de Orden de Ingreso pa…" at bounding box center [141, 221] width 232 height 176
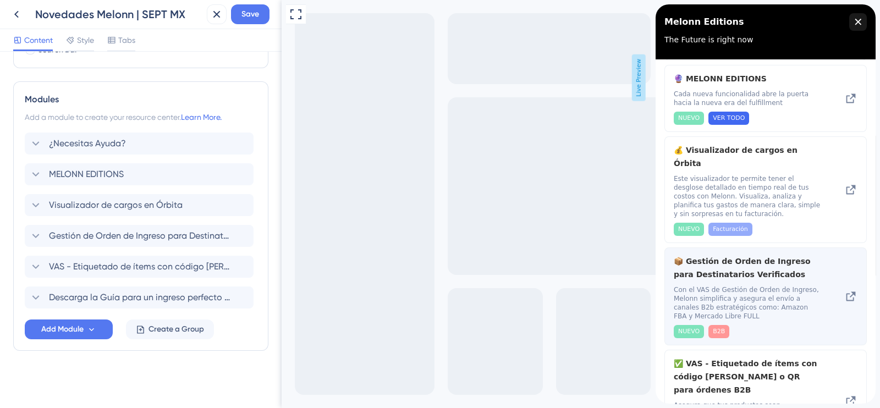
scroll to position [0, 0]
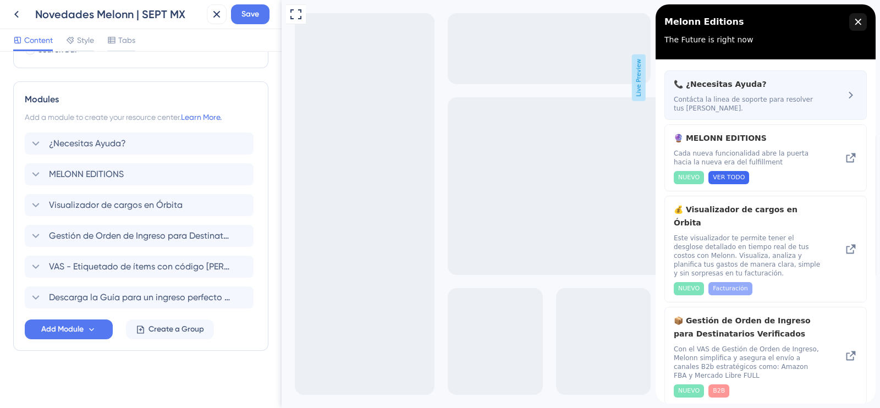
click at [719, 100] on span "Contácta la linea de soporte para resolver tus [PERSON_NAME]." at bounding box center [747, 104] width 147 height 18
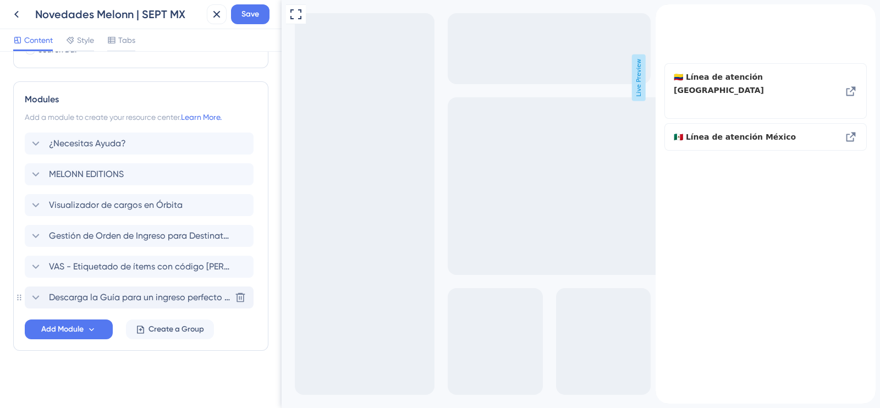
click at [38, 299] on icon at bounding box center [35, 297] width 13 height 13
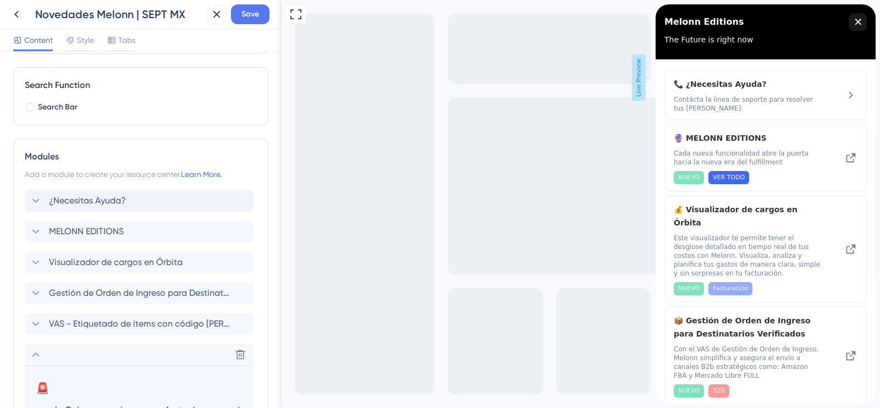
scroll to position [134, 0]
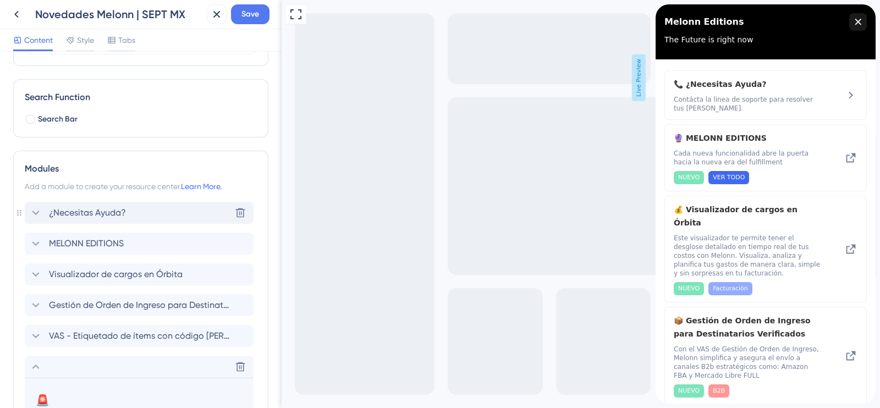
click at [35, 206] on icon at bounding box center [35, 212] width 13 height 13
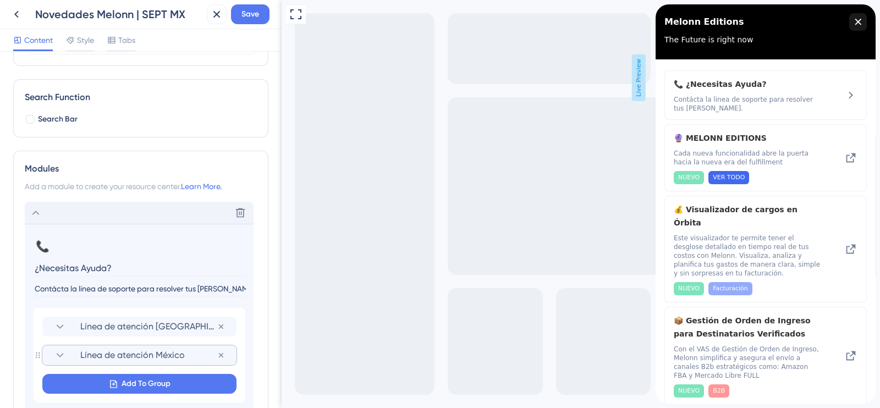
click at [63, 353] on icon at bounding box center [60, 355] width 7 height 4
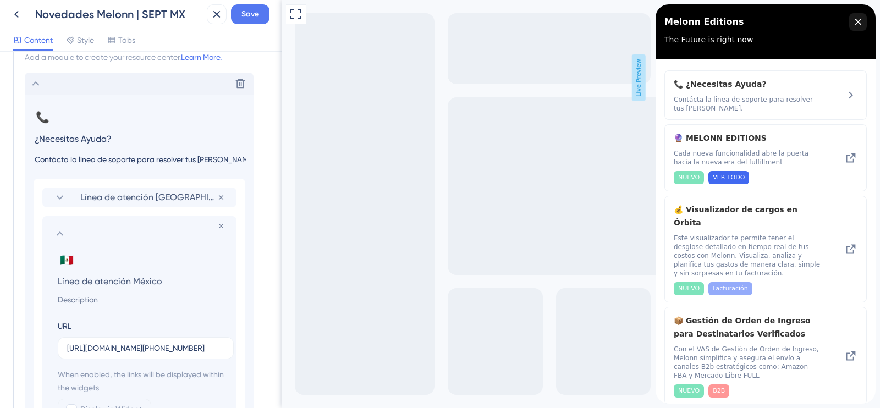
scroll to position [281, 0]
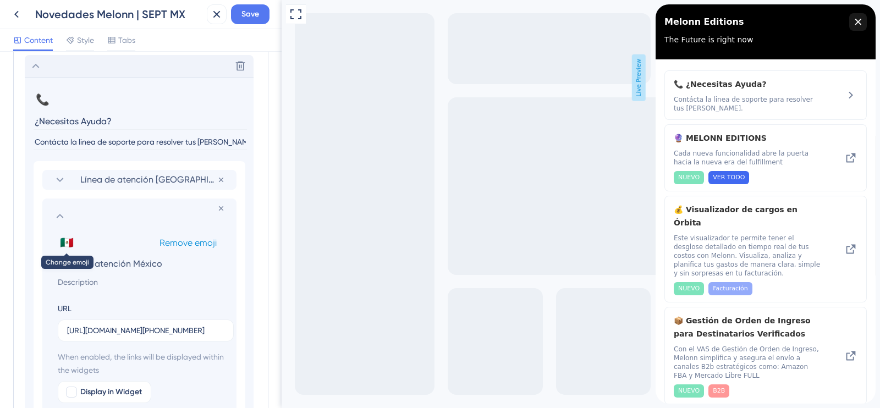
click at [60, 247] on button "🇲🇽" at bounding box center [67, 243] width 18 height 18
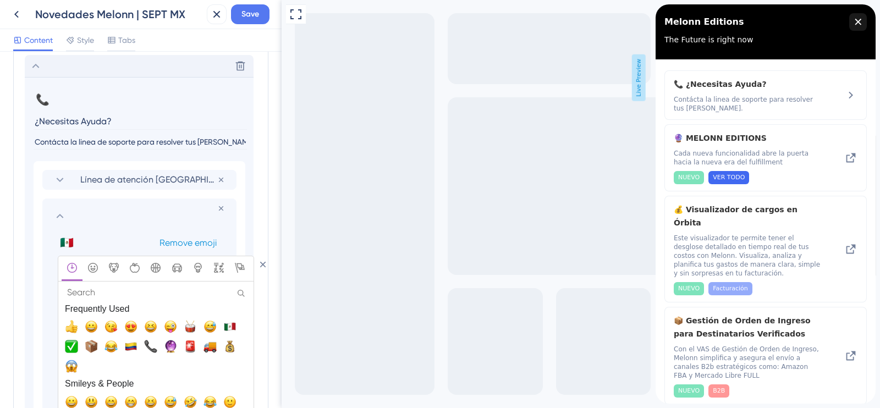
click at [139, 238] on div "🇲🇽 Change emoji Remove emoji" at bounding box center [142, 243] width 168 height 18
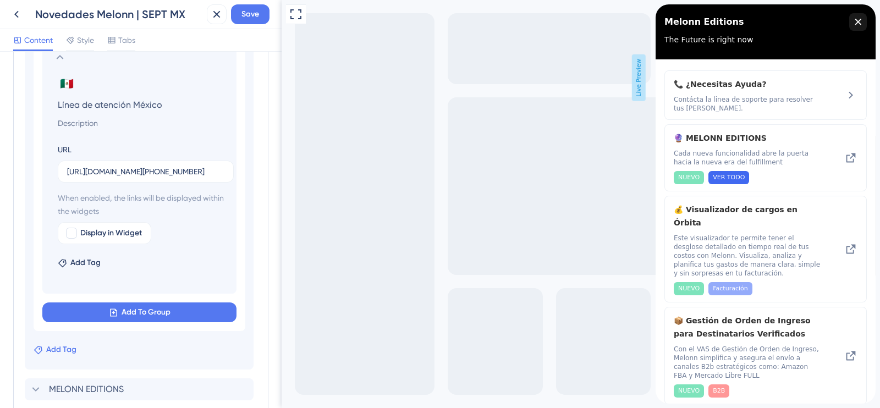
scroll to position [419, 0]
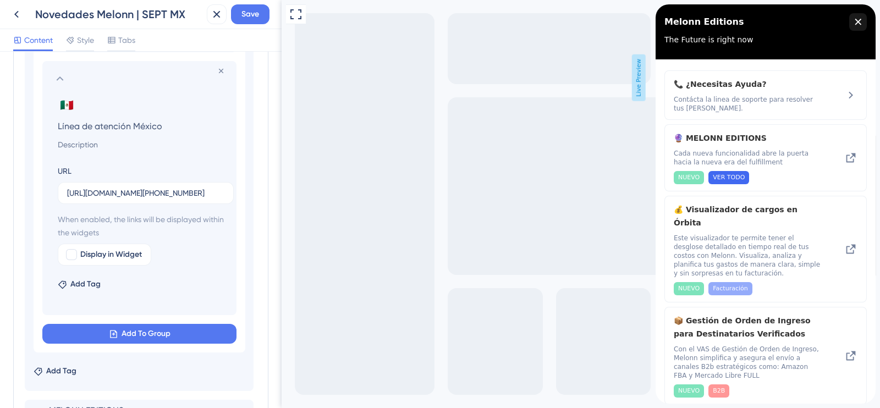
click at [74, 290] on div "🇲🇽 Change emoji Remove emoji Línea de atención [GEOGRAPHIC_DATA] URL [URL][DOMA…" at bounding box center [139, 205] width 172 height 219
click at [74, 282] on span "Add Tag" at bounding box center [85, 284] width 30 height 13
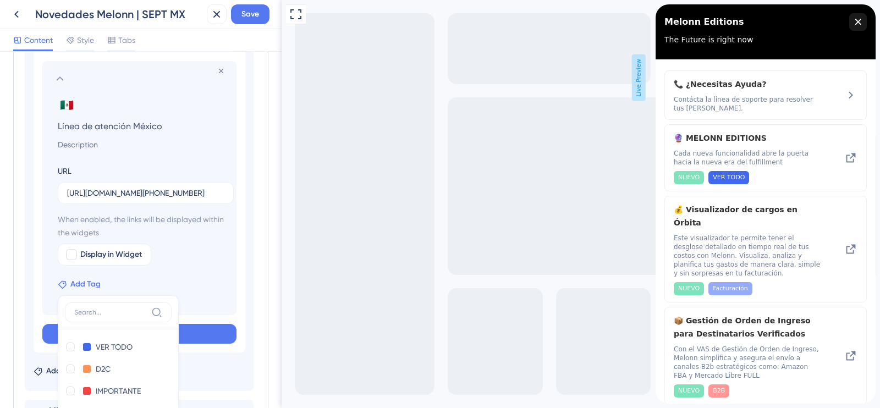
scroll to position [594, 0]
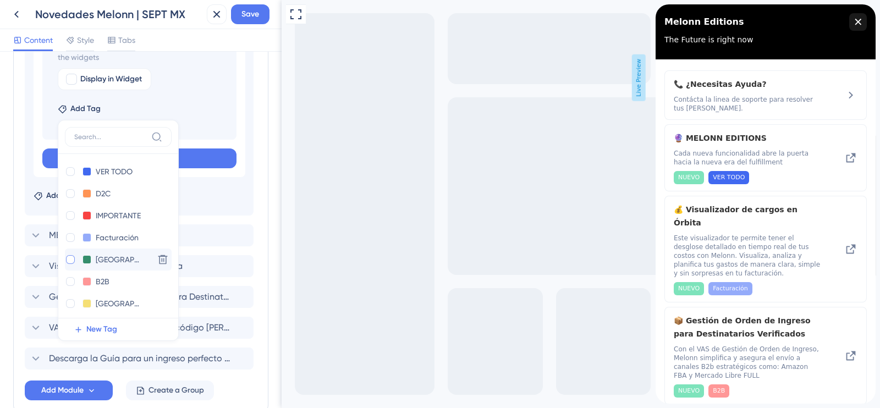
click at [75, 260] on div at bounding box center [70, 259] width 11 height 11
checkbox input "true"
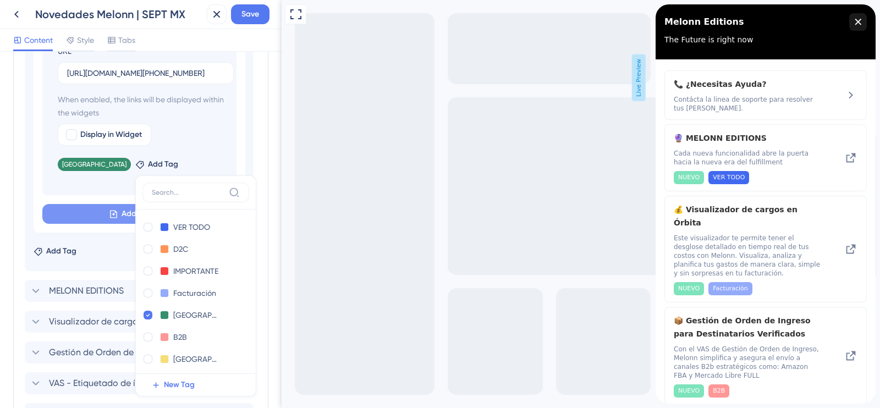
scroll to position [456, 0]
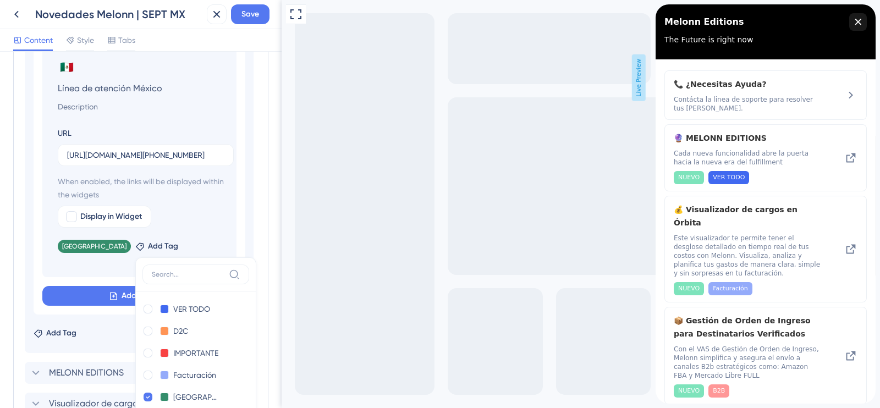
click at [128, 128] on div "URL [URL][DOMAIN_NAME][PHONE_NUMBER]" at bounding box center [146, 146] width 176 height 40
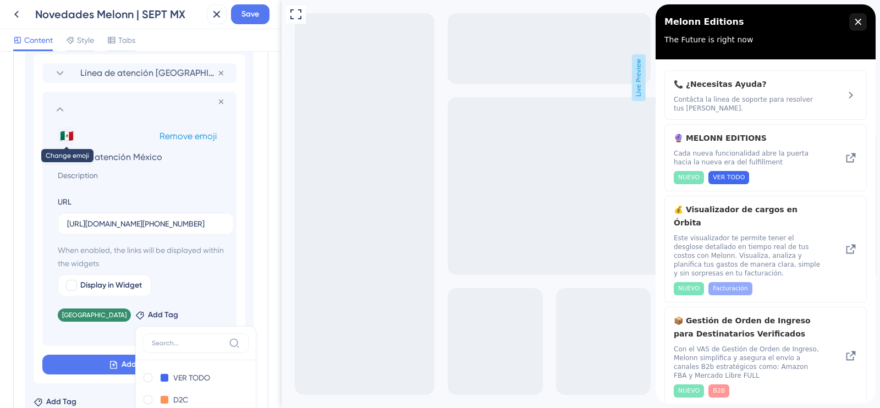
click at [68, 133] on button "🇲🇽" at bounding box center [67, 136] width 18 height 18
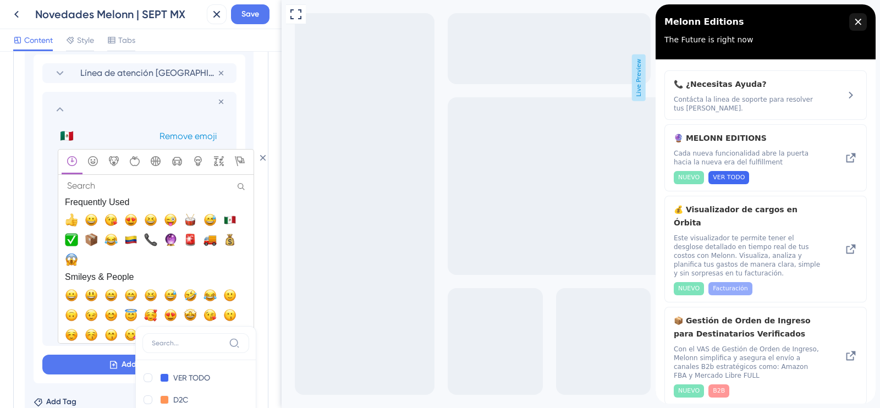
click at [172, 134] on span "Remove emoji" at bounding box center [187, 136] width 57 height 10
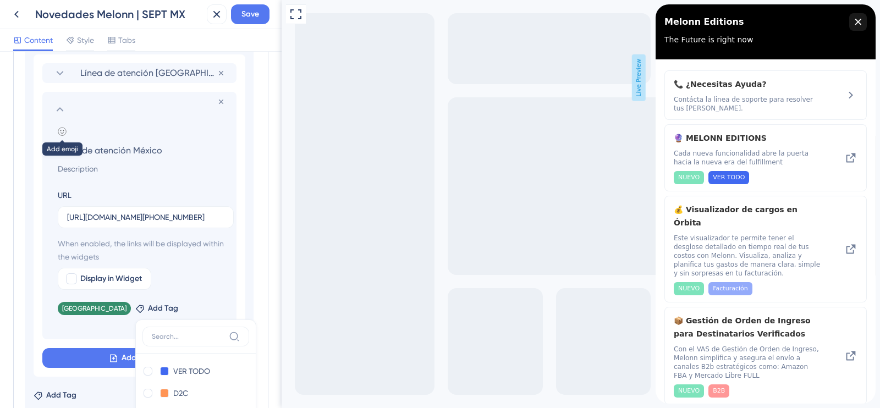
click at [64, 127] on icon at bounding box center [62, 131] width 9 height 9
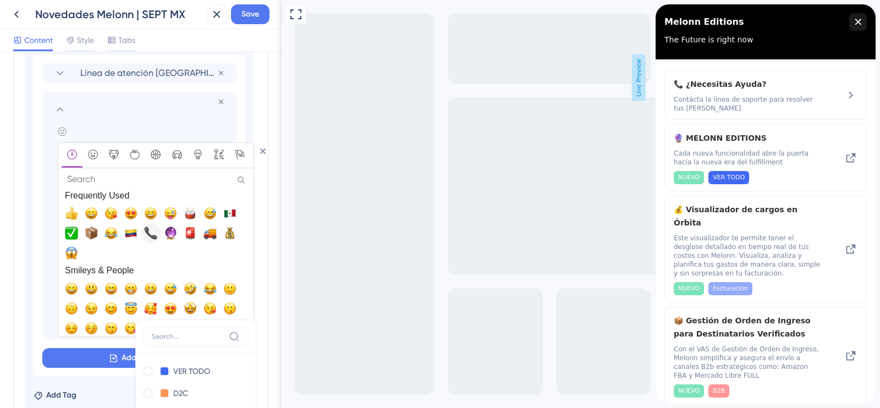
click at [148, 232] on span "📞, telephone_receiver" at bounding box center [150, 233] width 13 height 13
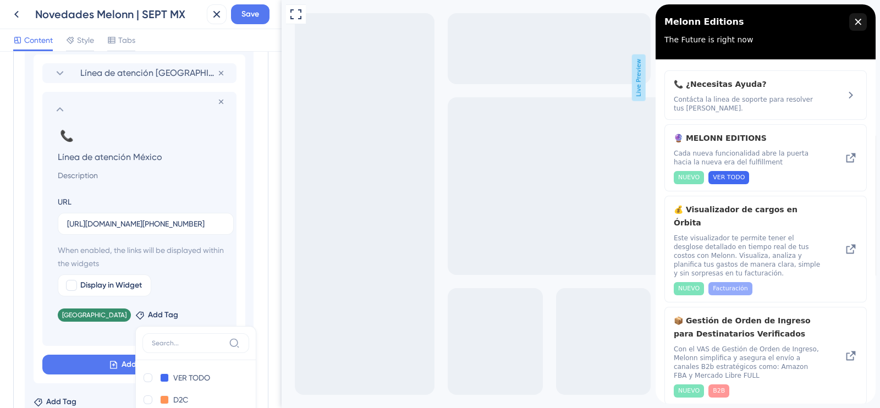
click at [60, 106] on icon at bounding box center [59, 109] width 13 height 13
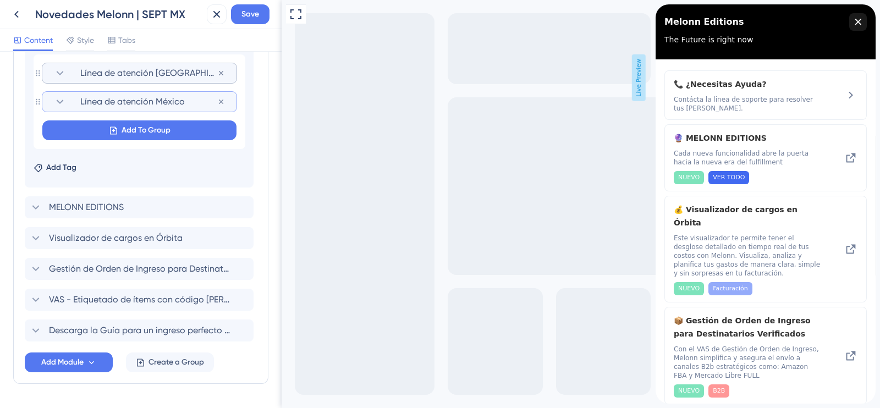
click at [57, 75] on icon at bounding box center [59, 73] width 13 height 13
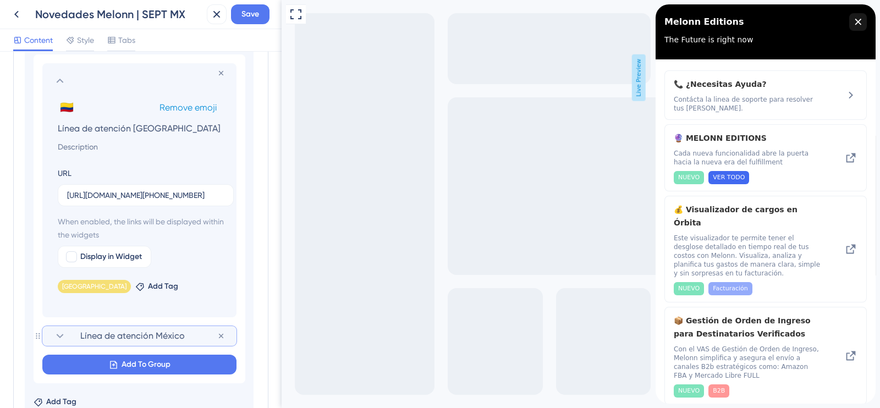
click at [172, 105] on span "Remove emoji" at bounding box center [187, 107] width 57 height 10
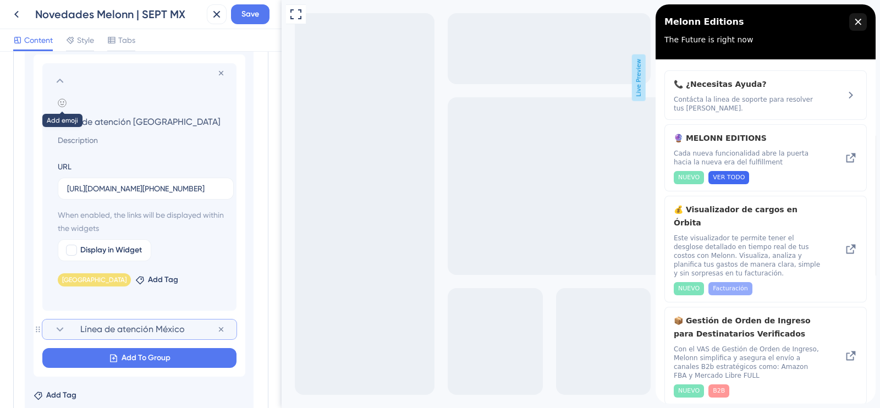
click at [64, 103] on icon at bounding box center [62, 102] width 9 height 9
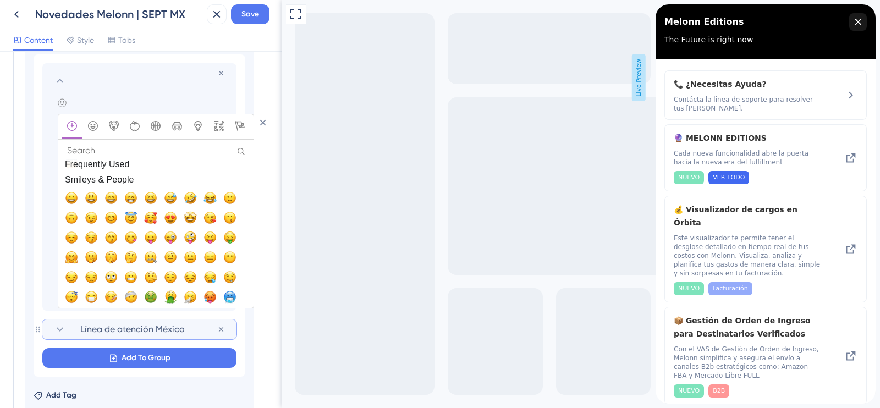
scroll to position [0, 0]
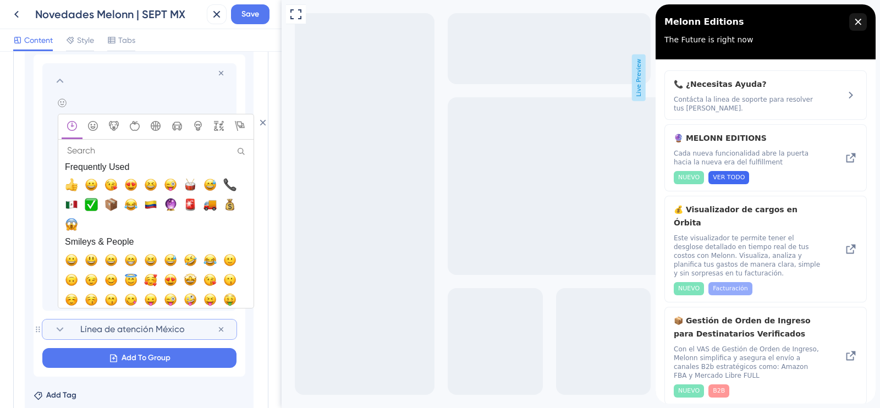
click at [93, 149] on input "Search" at bounding box center [156, 151] width 189 height 16
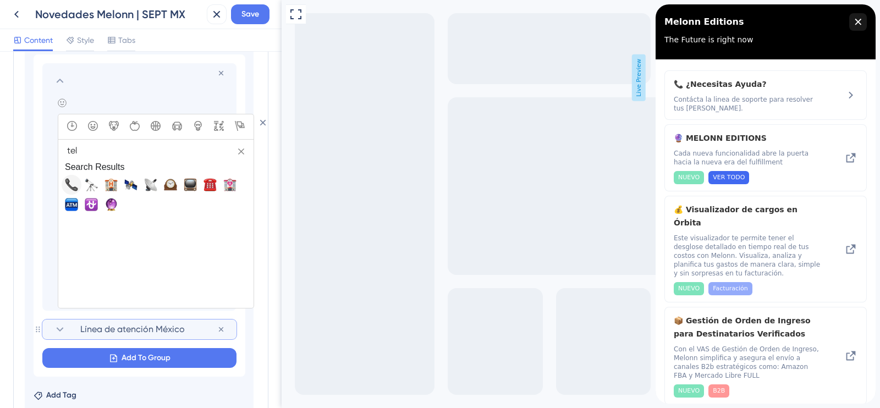
type input "tel"
click at [73, 183] on span "📞, telephone_receiver" at bounding box center [71, 184] width 13 height 13
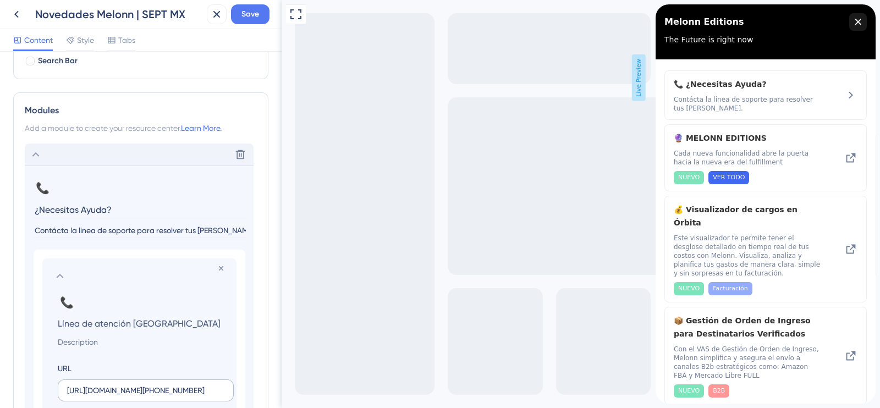
scroll to position [181, 0]
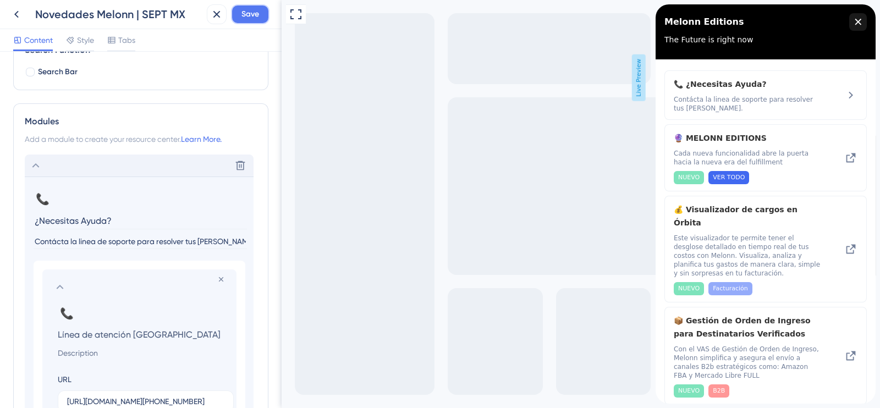
click at [247, 19] on span "Save" at bounding box center [250, 14] width 18 height 13
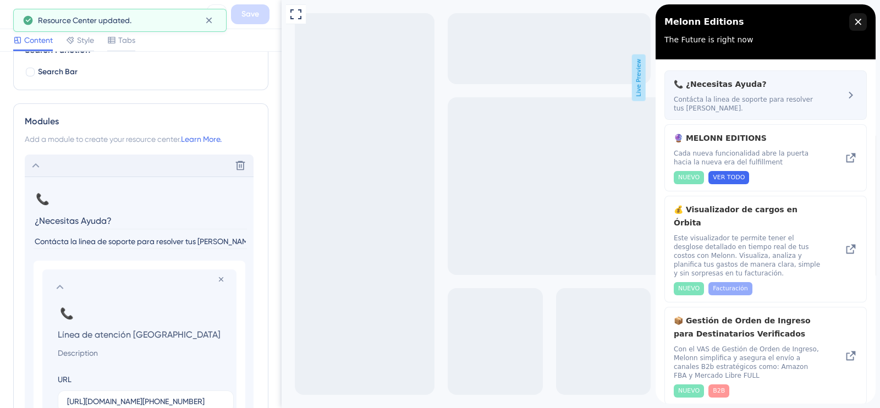
click at [735, 97] on span "Contácta la linea de soporte para resolver tus [PERSON_NAME]." at bounding box center [747, 104] width 147 height 18
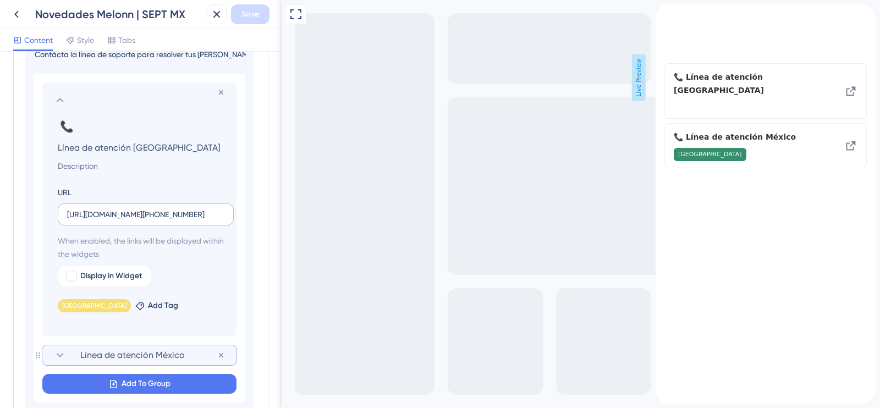
scroll to position [388, 0]
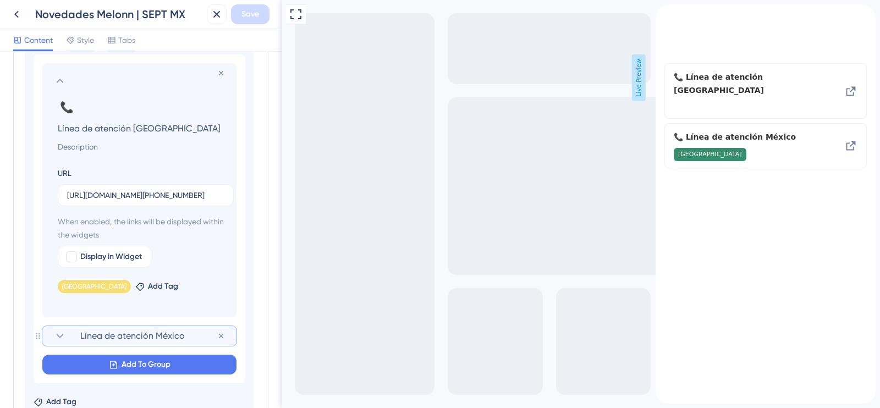
click at [66, 337] on section "Línea de atención México" at bounding box center [139, 336] width 172 height 20
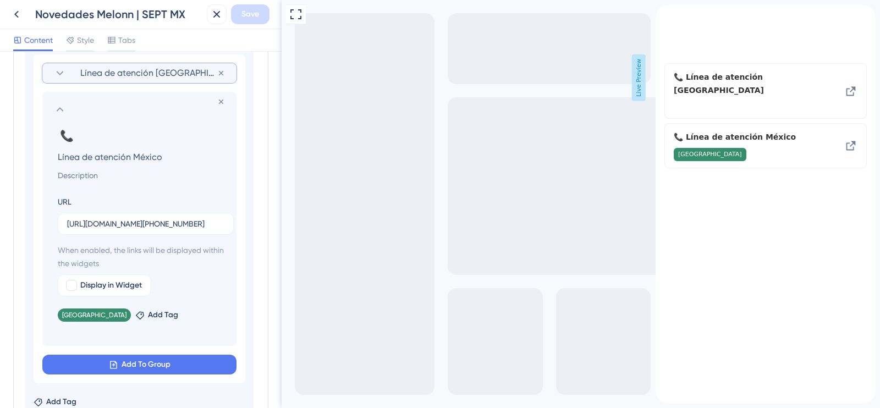
drag, startPoint x: 163, startPoint y: 159, endPoint x: 46, endPoint y: 155, distance: 117.2
click at [46, 155] on section "Remove from group 📞 Change emoji Remove emoji Línea de atención [GEOGRAPHIC_DAT…" at bounding box center [139, 219] width 194 height 254
click at [86, 178] on input at bounding box center [141, 175] width 185 height 13
paste input "Tu canal directo en [GEOGRAPHIC_DATA] para resolver [PERSON_NAME] y acompañarte…"
type input "Tu canal directo en [GEOGRAPHIC_DATA] para resolver [PERSON_NAME] y acompañarte…"
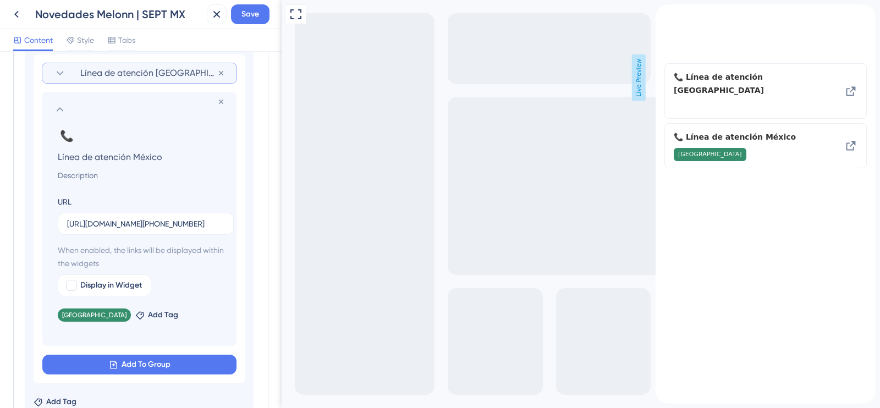
scroll to position [0, 0]
click at [118, 74] on span "Línea de atención [GEOGRAPHIC_DATA]" at bounding box center [148, 73] width 137 height 13
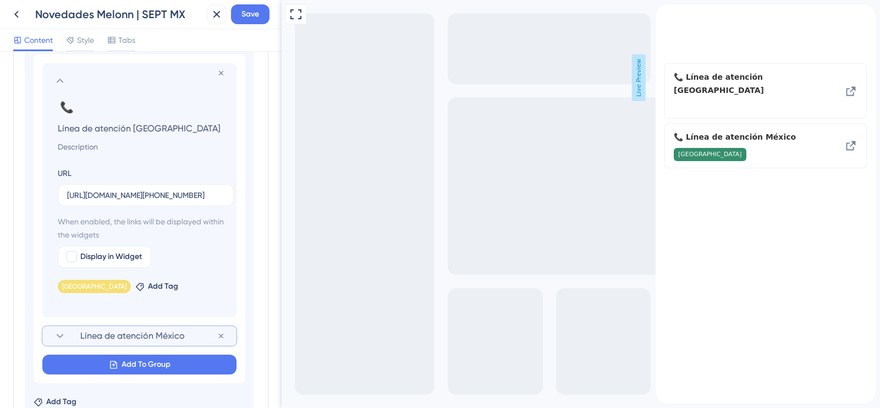
click at [80, 147] on input at bounding box center [141, 146] width 185 height 13
paste input "Tu canal directo en [GEOGRAPHIC_DATA] para resolver [PERSON_NAME] y acompañarte…"
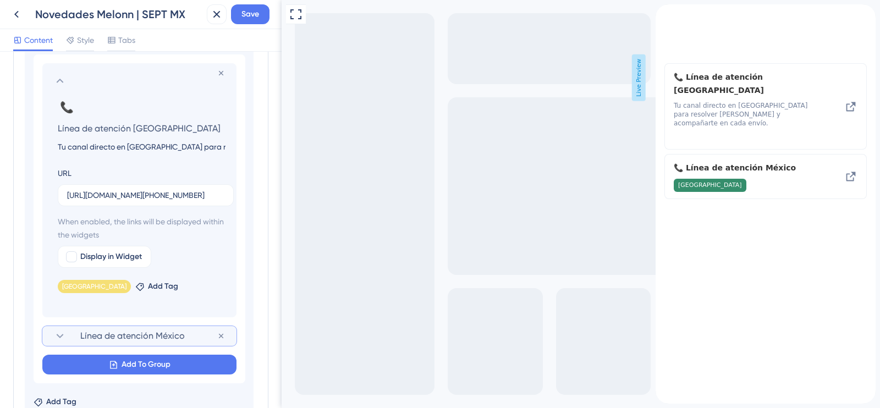
scroll to position [0, 119]
type input "Tu canal directo en [GEOGRAPHIC_DATA] para resolver [PERSON_NAME] y acompañarte…"
